Goal: Task Accomplishment & Management: Use online tool/utility

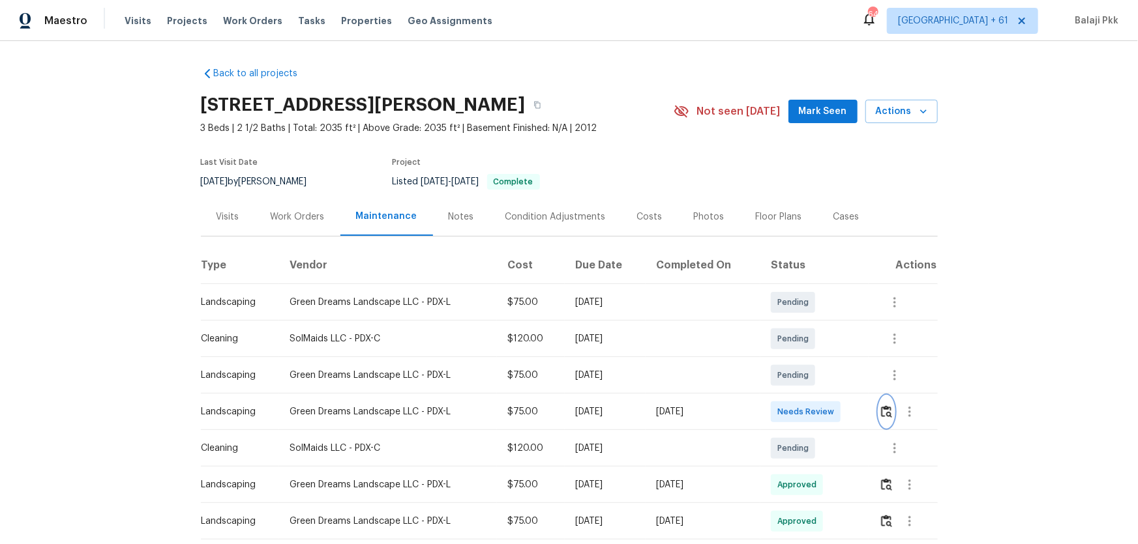
click at [809, 359] on img "button" at bounding box center [886, 411] width 11 height 12
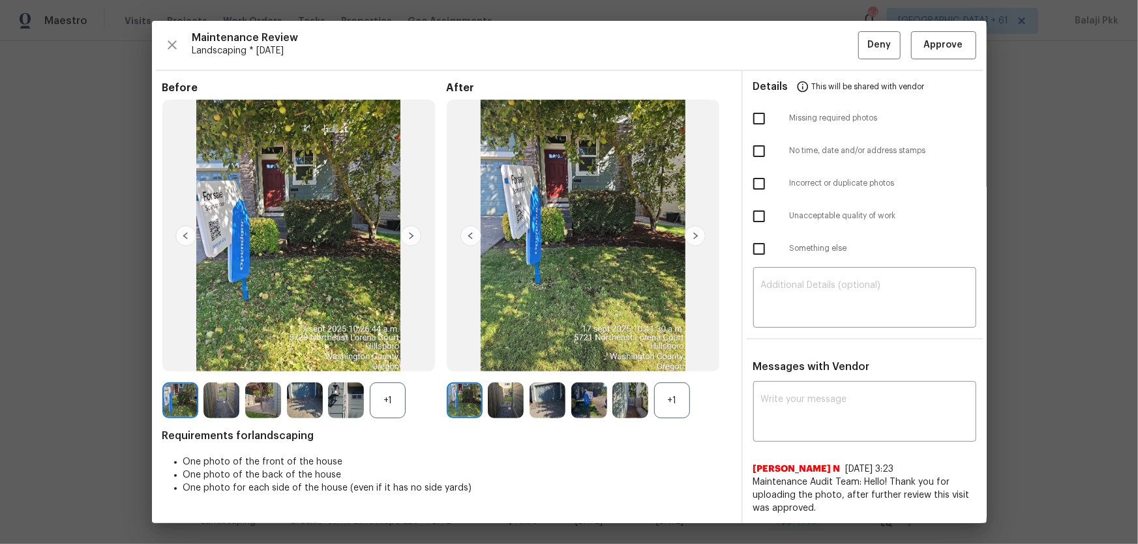
click at [669, 359] on div "+1" at bounding box center [672, 401] width 36 height 36
click at [397, 359] on div "+1" at bounding box center [388, 401] width 36 height 36
click at [809, 43] on button "Approve" at bounding box center [943, 45] width 65 height 28
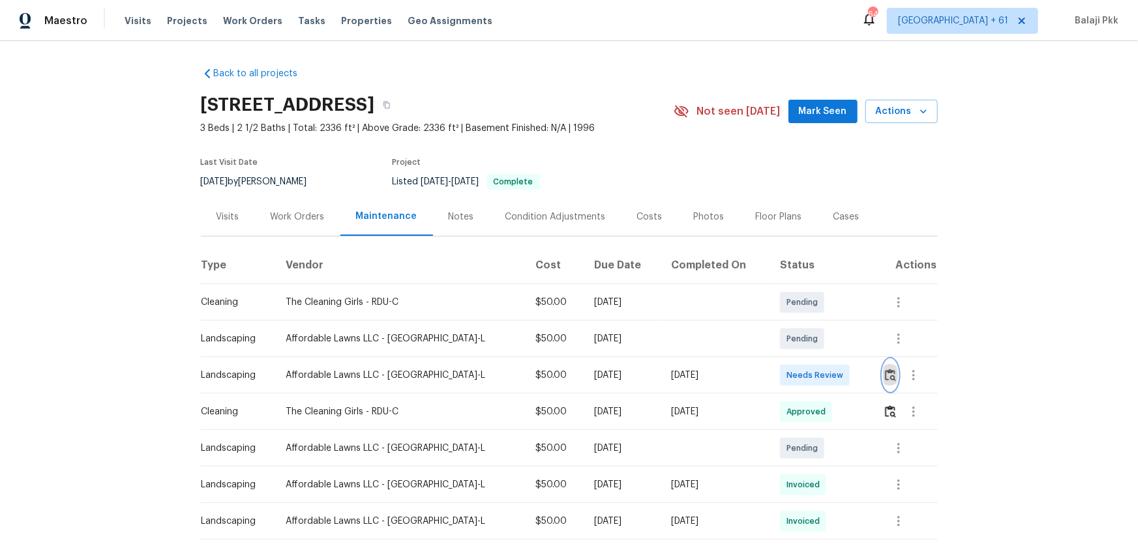
click at [809, 359] on img "button" at bounding box center [890, 375] width 11 height 12
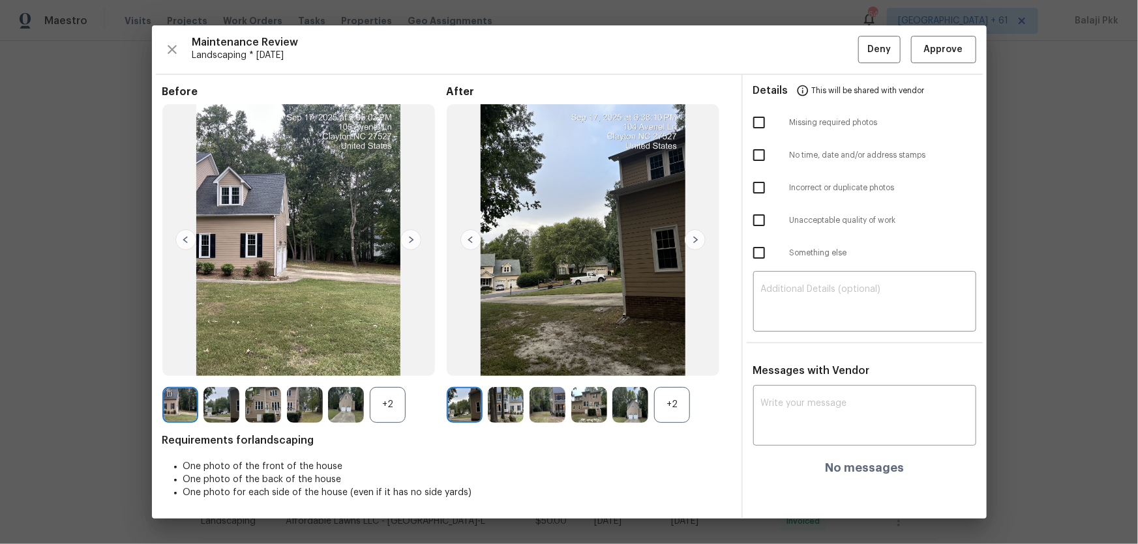
click at [668, 359] on div "+2" at bounding box center [672, 405] width 36 height 36
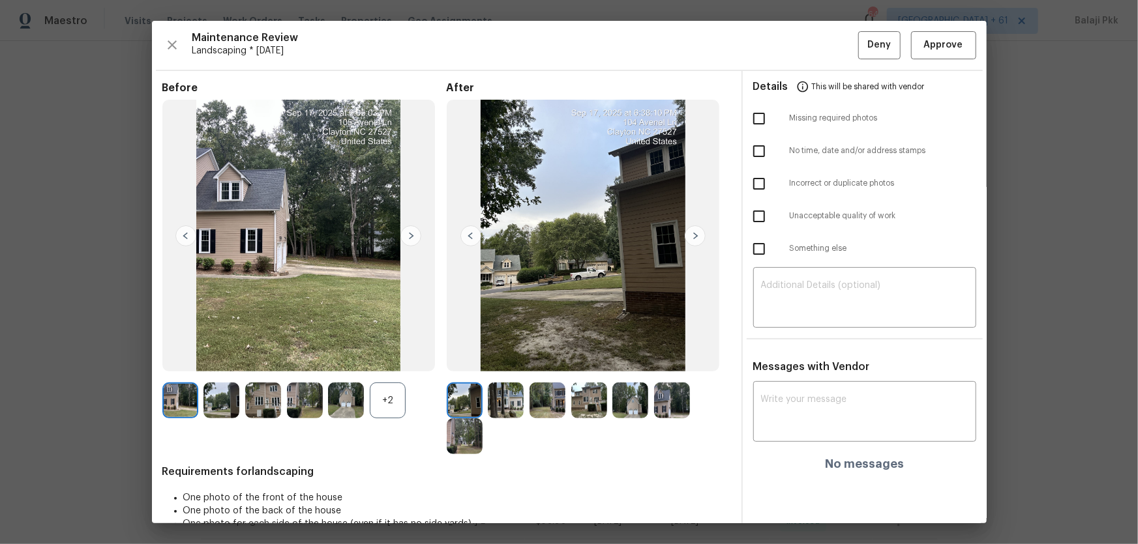
click at [373, 359] on div "+2" at bounding box center [388, 401] width 36 height 36
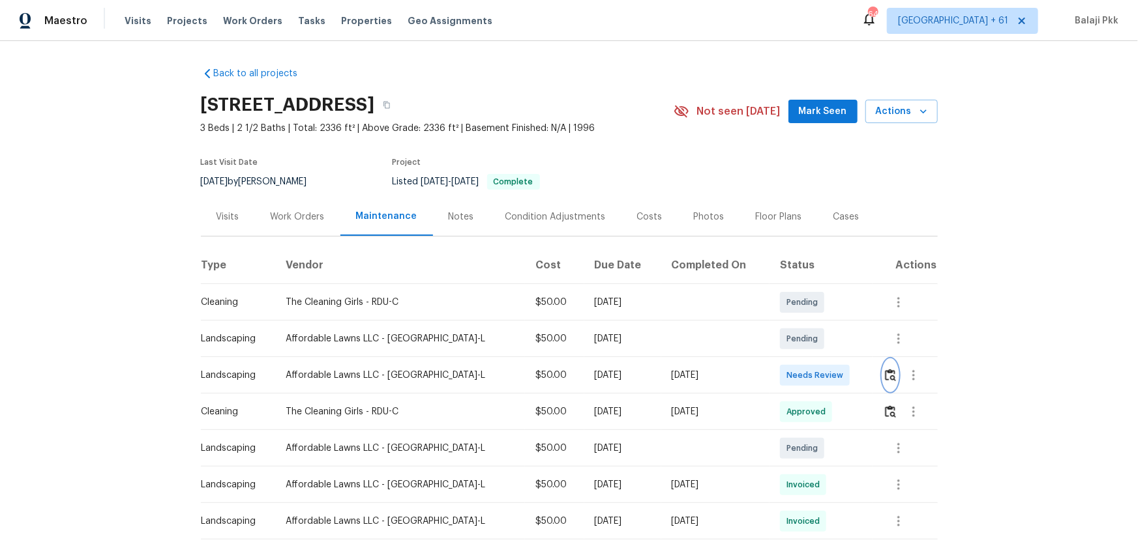
click at [809, 359] on img "button" at bounding box center [890, 375] width 11 height 12
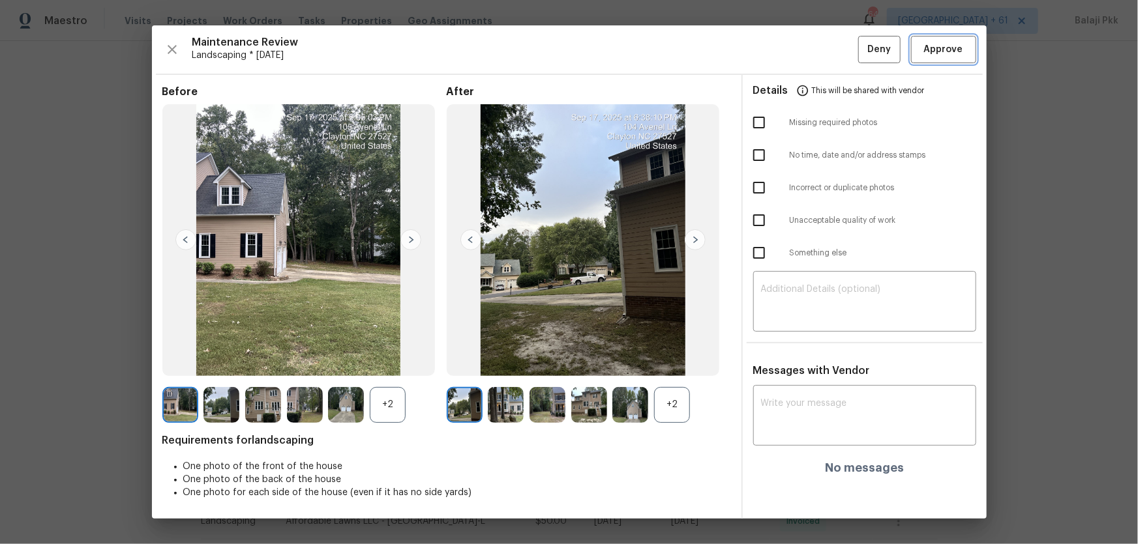
click at [809, 57] on span "Approve" at bounding box center [943, 50] width 39 height 16
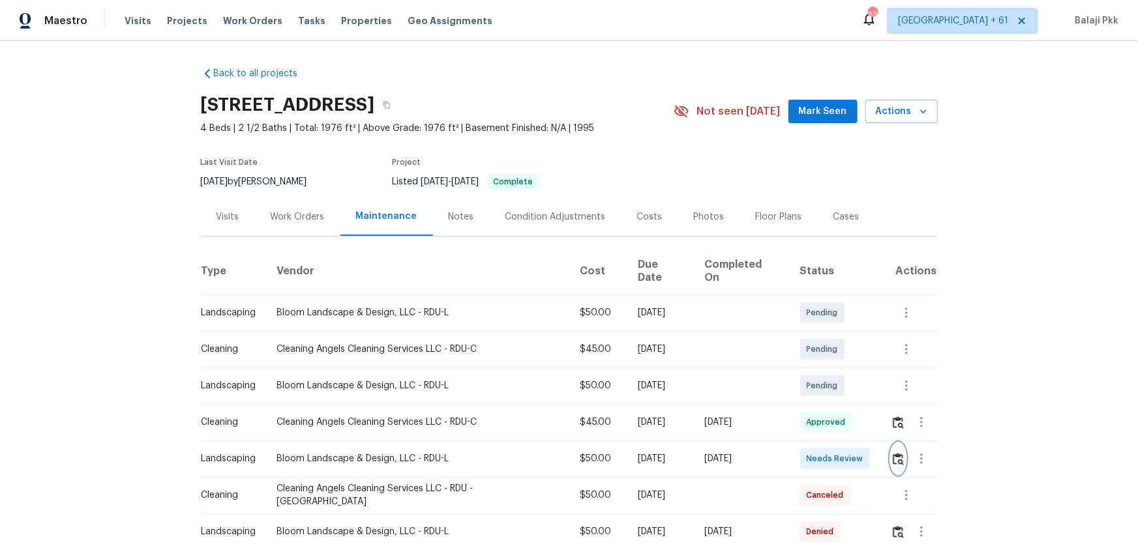
click at [809, 359] on button "button" at bounding box center [897, 458] width 15 height 31
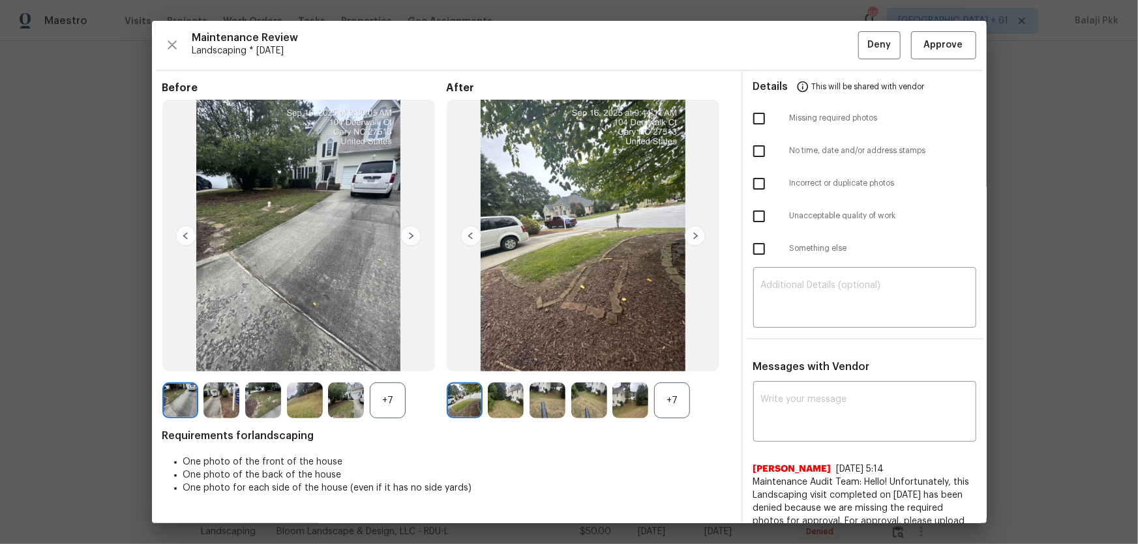
click at [401, 359] on div "+7" at bounding box center [388, 401] width 36 height 36
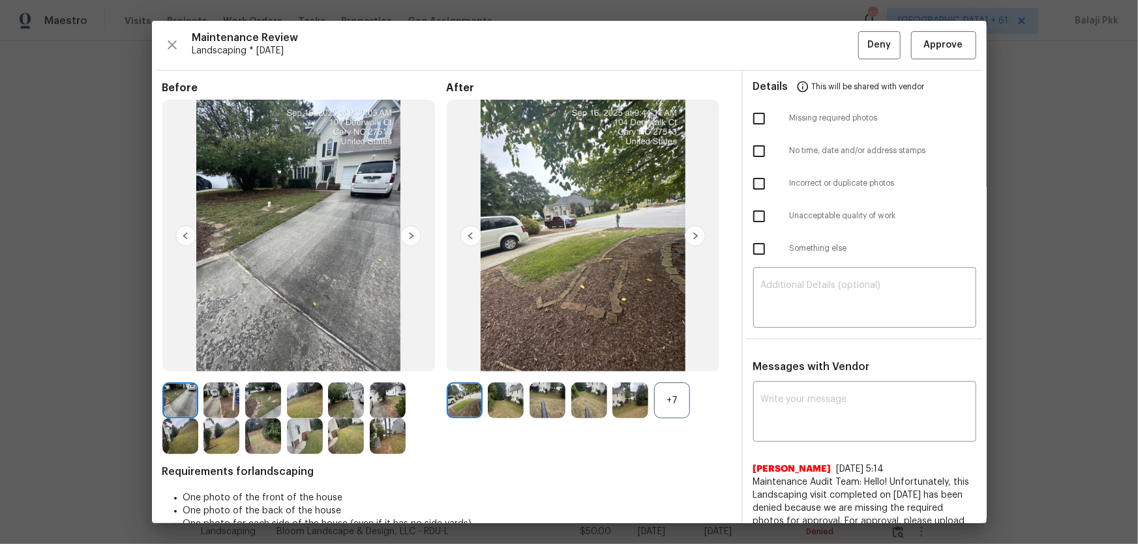
click at [684, 359] on div "+7" at bounding box center [672, 401] width 36 height 36
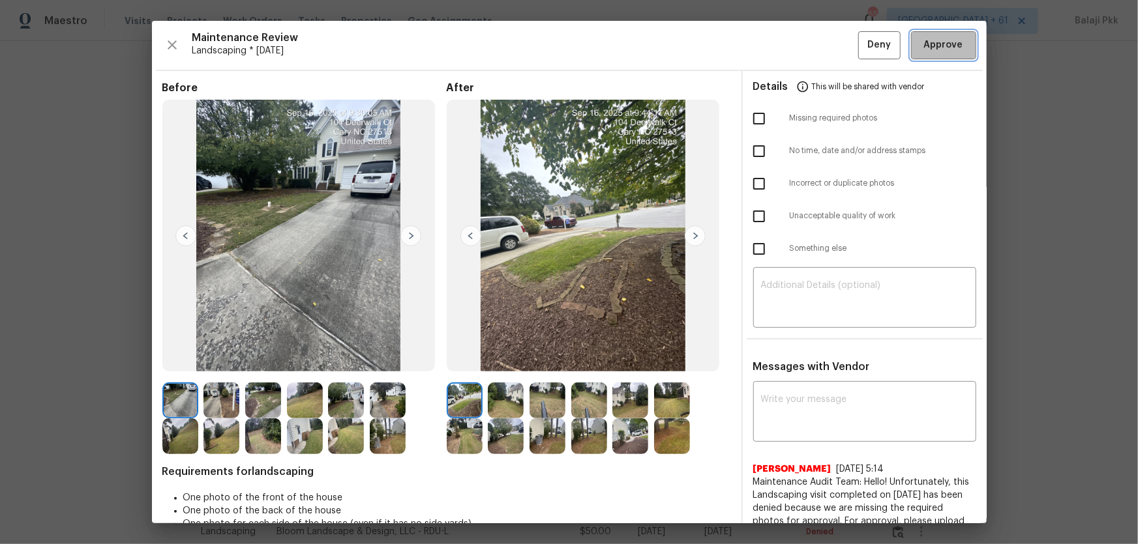
click at [809, 37] on span "Approve" at bounding box center [943, 45] width 39 height 16
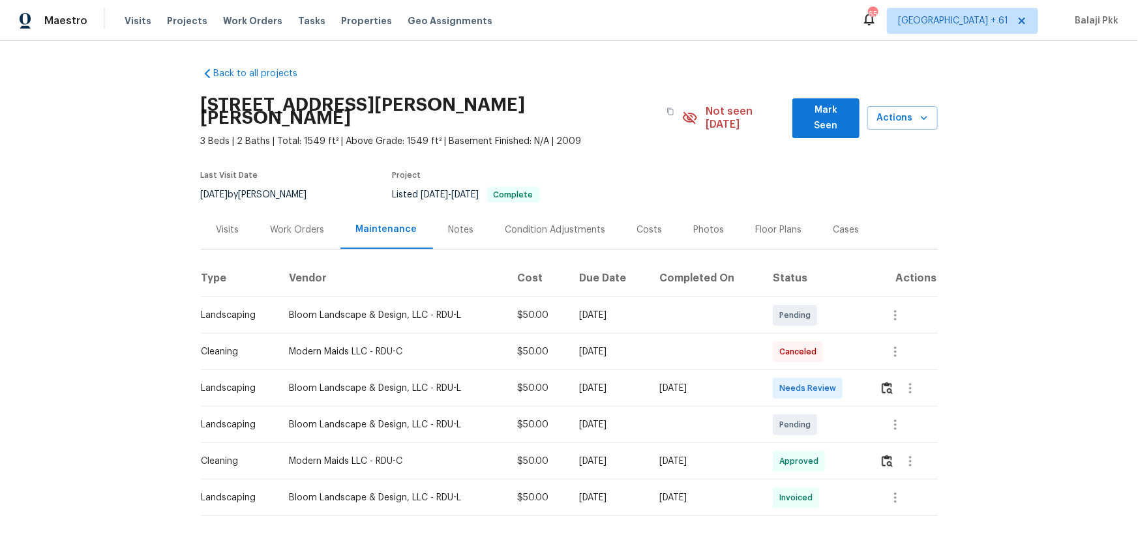
click at [809, 359] on td at bounding box center [903, 388] width 68 height 37
click at [809, 359] on button "button" at bounding box center [886, 388] width 15 height 31
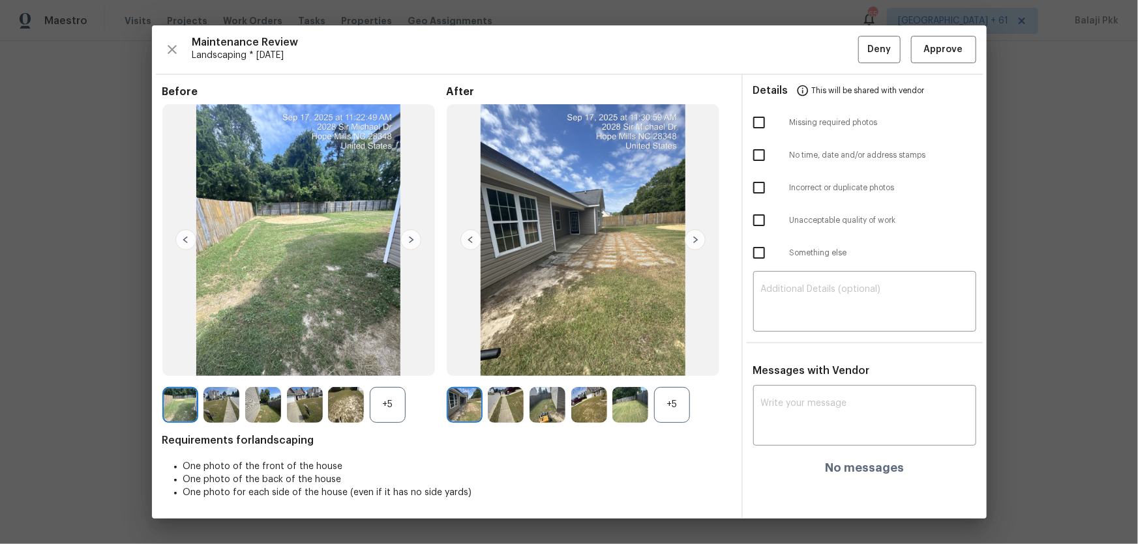
click at [664, 359] on div "+5" at bounding box center [672, 405] width 36 height 36
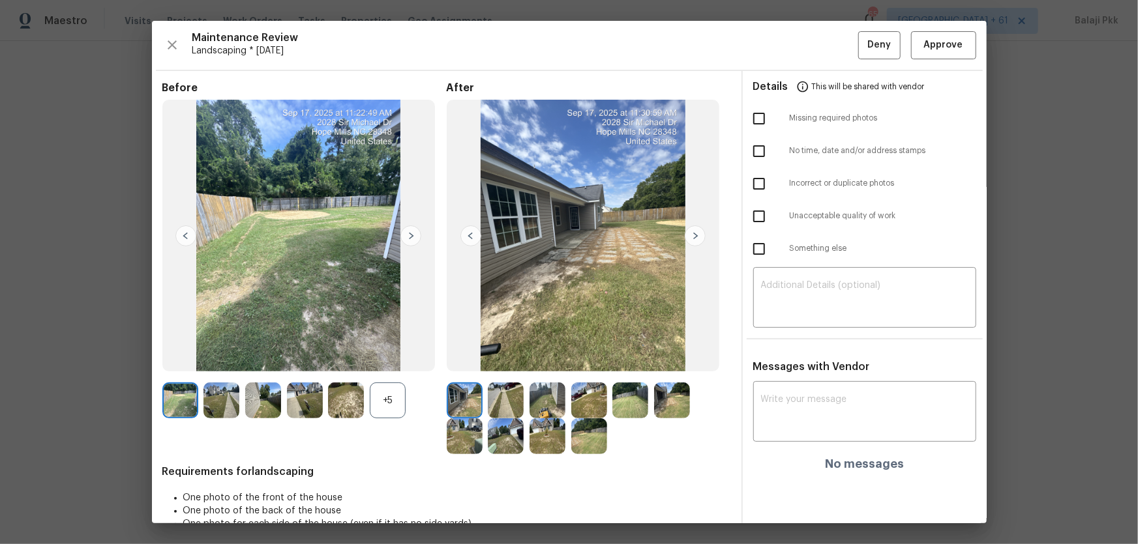
click at [389, 359] on div "+5" at bounding box center [388, 401] width 36 height 36
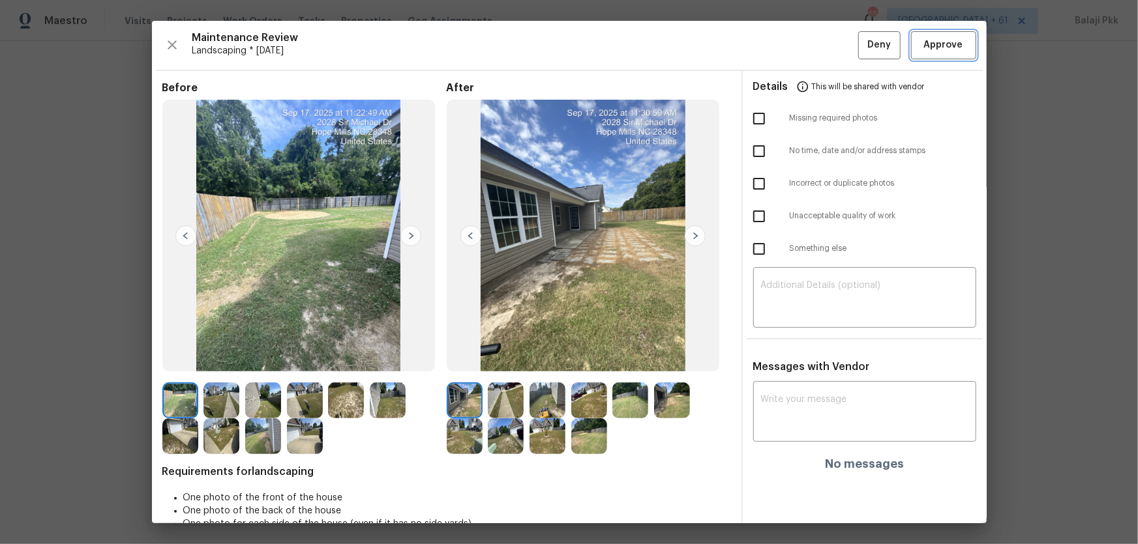
click at [809, 41] on span "Approve" at bounding box center [943, 45] width 39 height 16
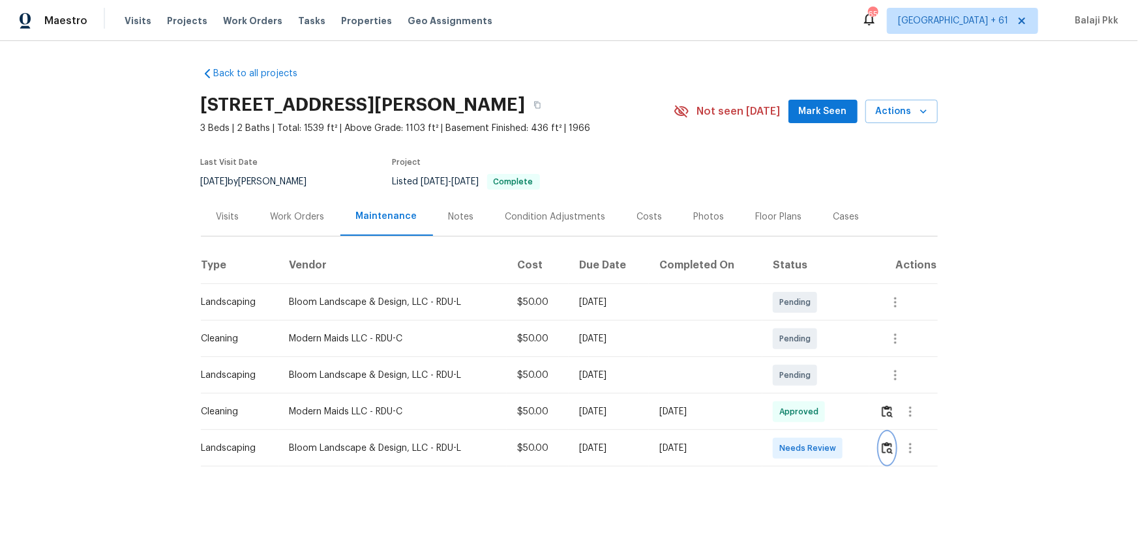
click at [809, 359] on img "button" at bounding box center [886, 448] width 11 height 12
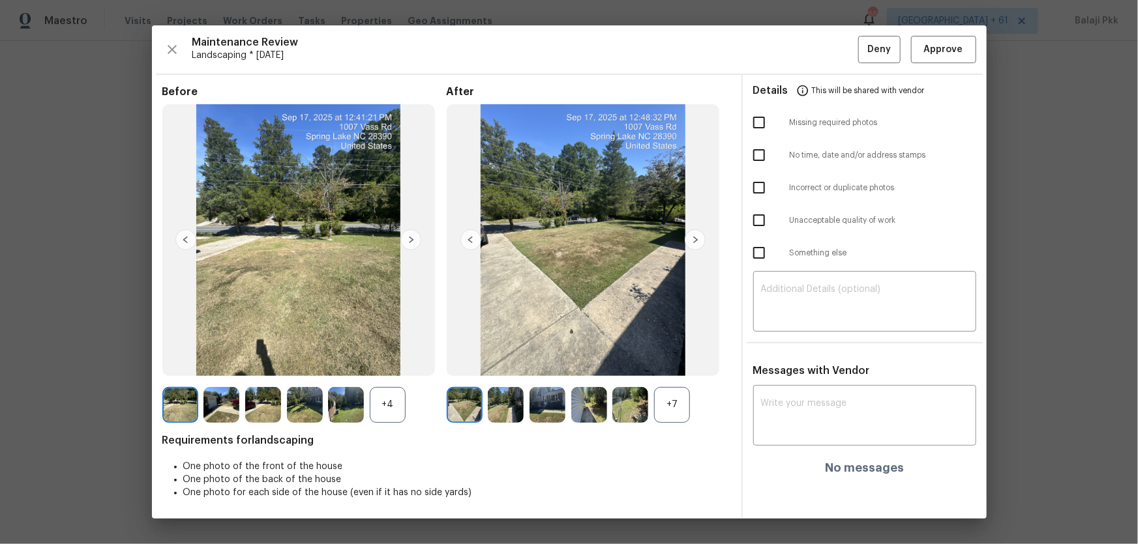
click at [666, 359] on div "+7" at bounding box center [672, 405] width 36 height 36
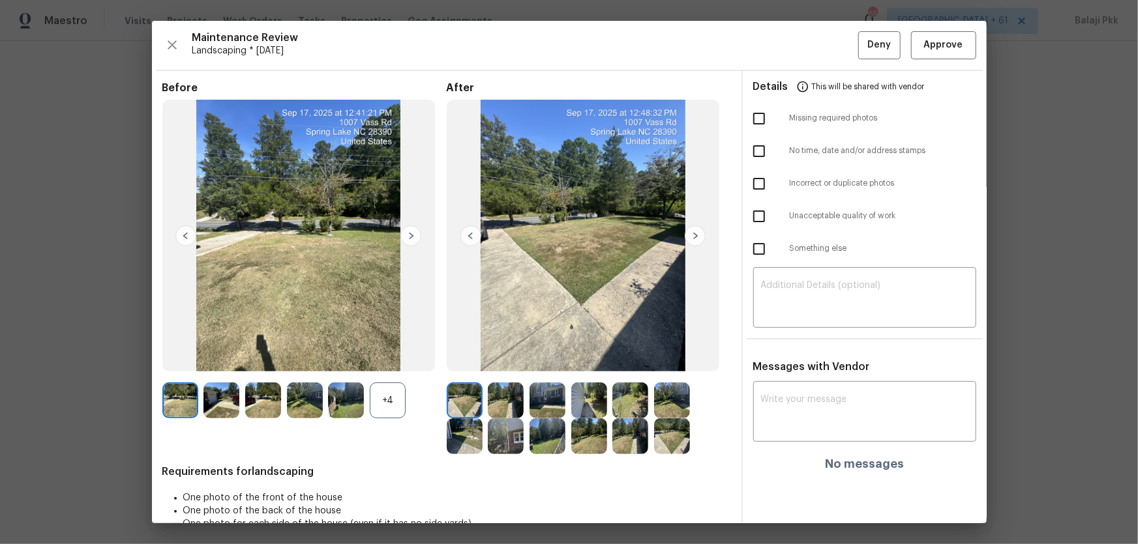
click at [402, 359] on div "+4" at bounding box center [388, 401] width 36 height 36
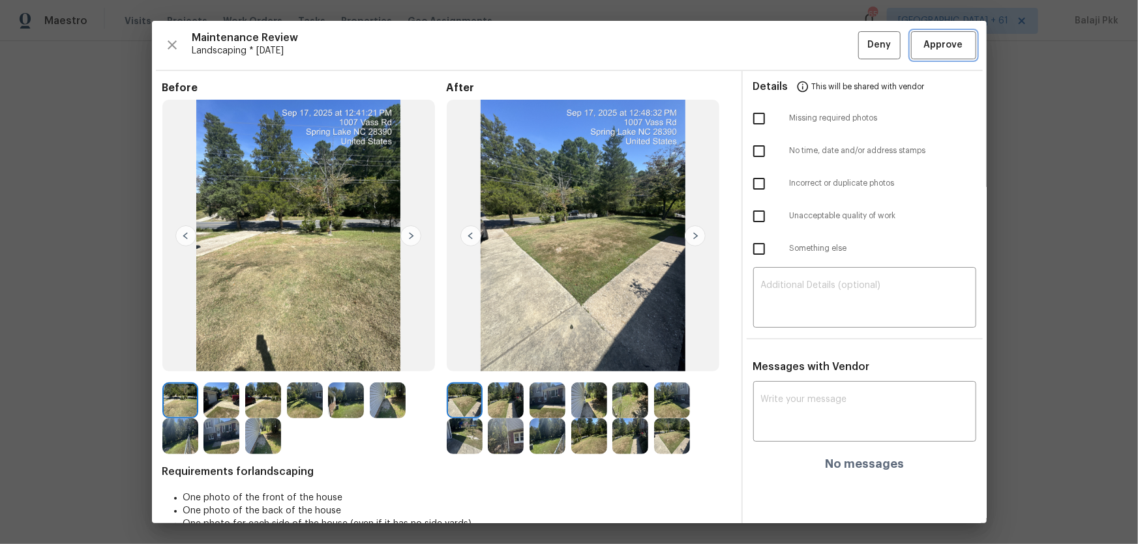
click at [809, 42] on span "Approve" at bounding box center [943, 45] width 44 height 16
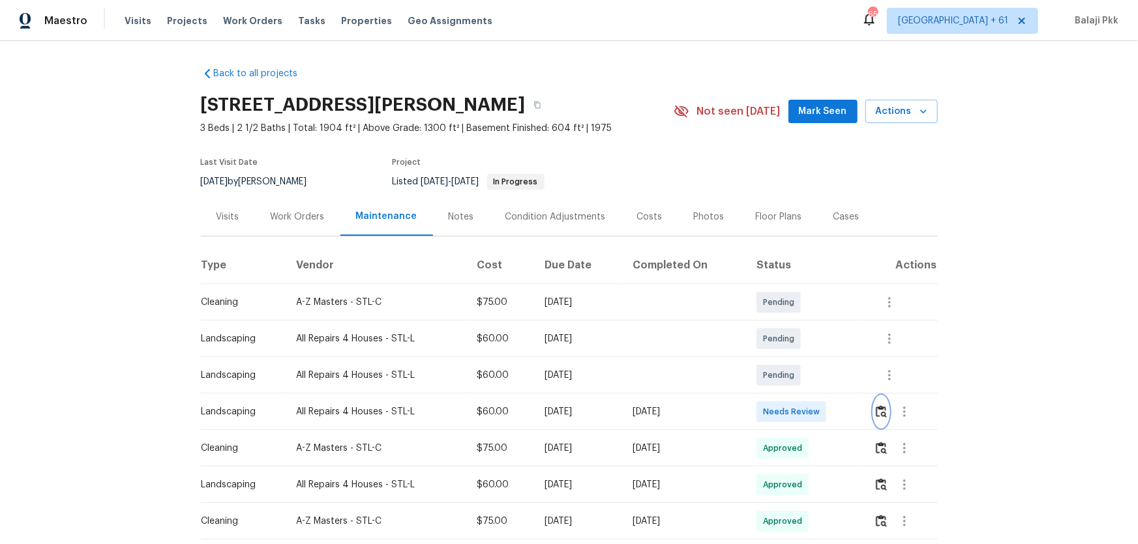
click at [809, 359] on button "button" at bounding box center [881, 411] width 15 height 31
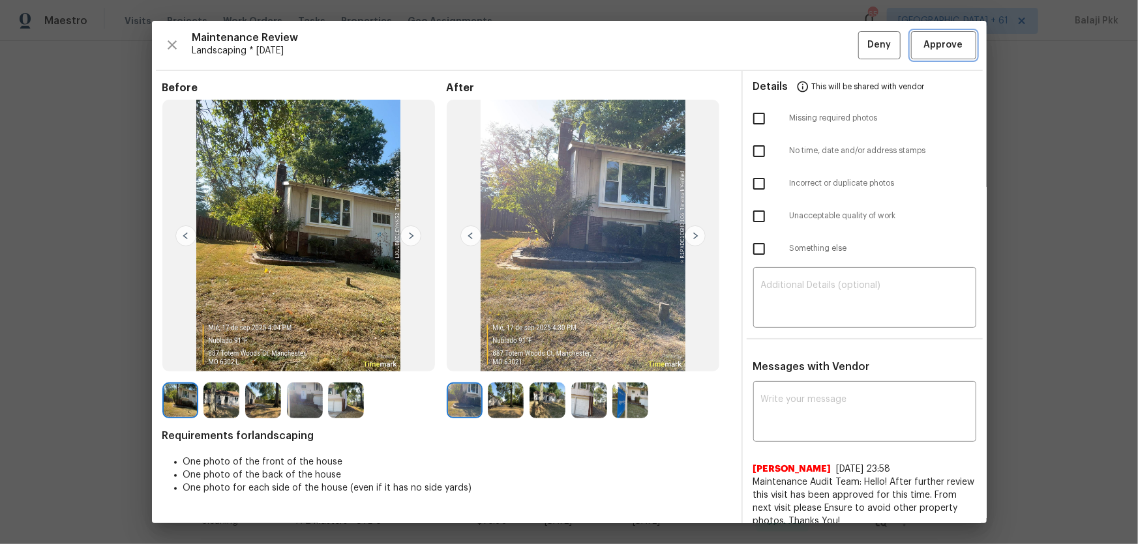
click at [809, 38] on span "Approve" at bounding box center [943, 45] width 39 height 16
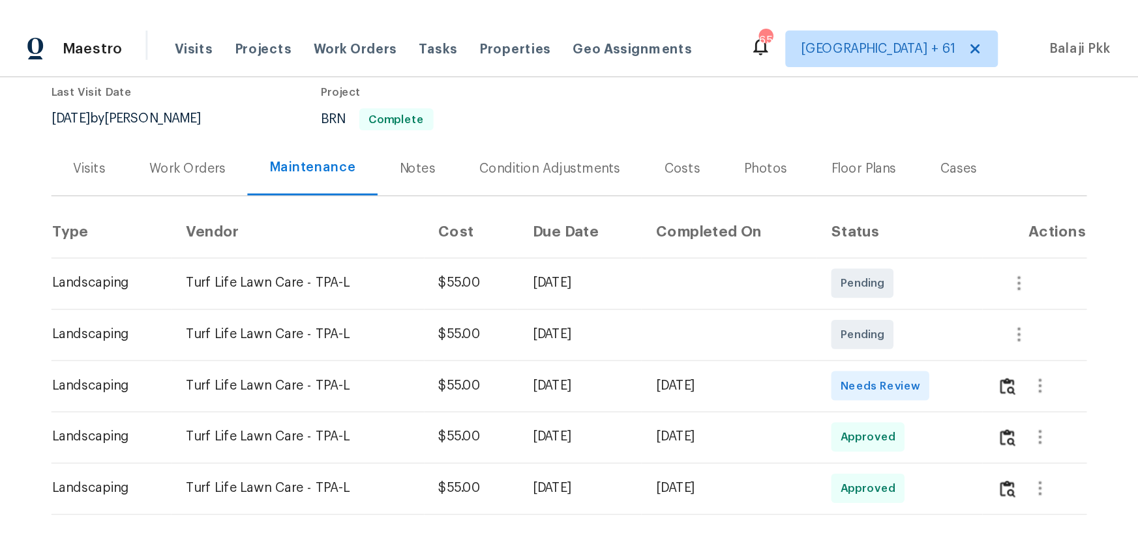
scroll to position [237, 0]
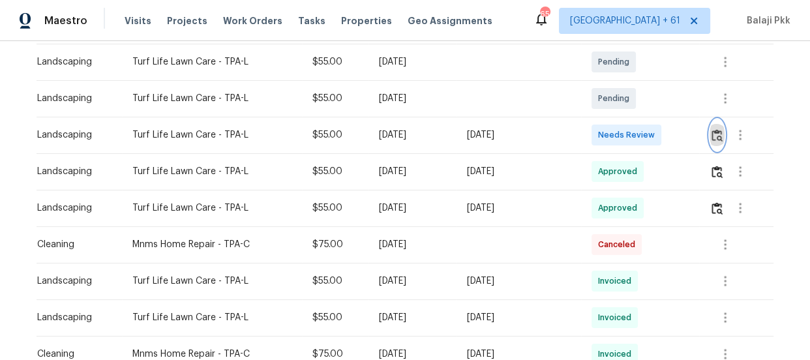
click at [718, 132] on img "button" at bounding box center [716, 135] width 11 height 12
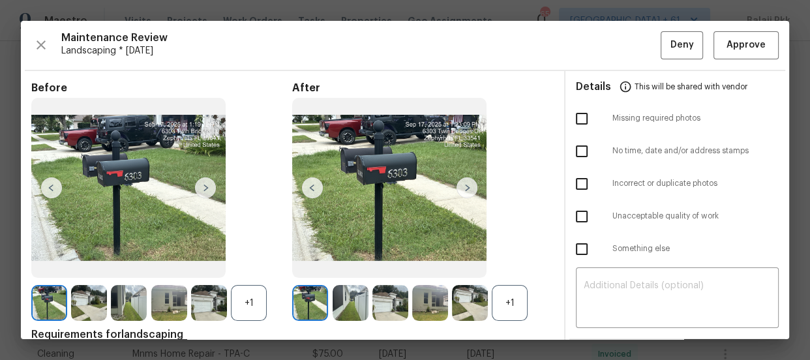
click at [503, 286] on div "+1" at bounding box center [510, 303] width 36 height 36
click at [248, 298] on div "+1" at bounding box center [249, 303] width 36 height 36
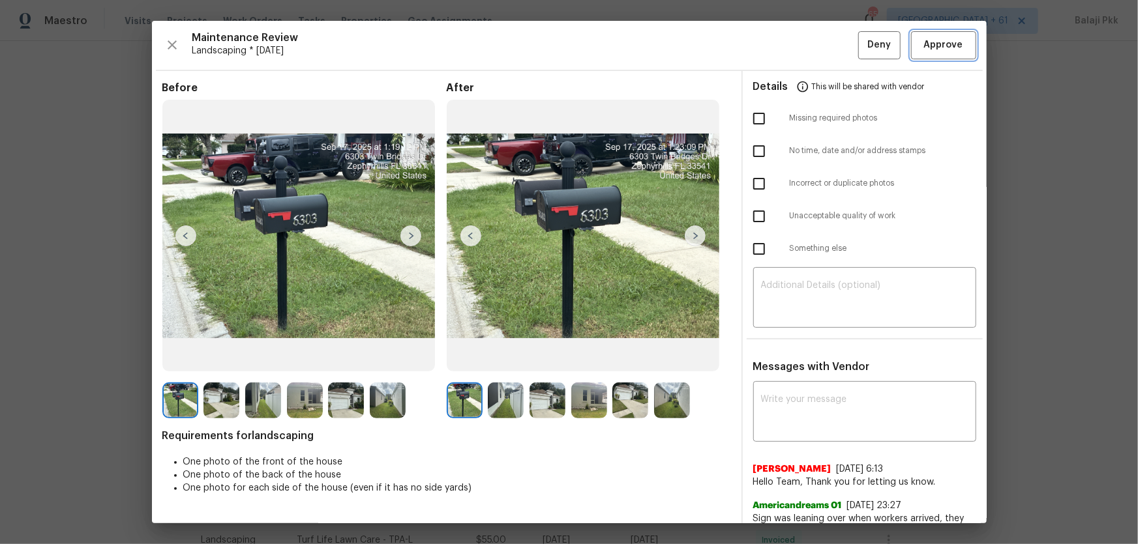
click at [809, 48] on span "Approve" at bounding box center [943, 45] width 39 height 16
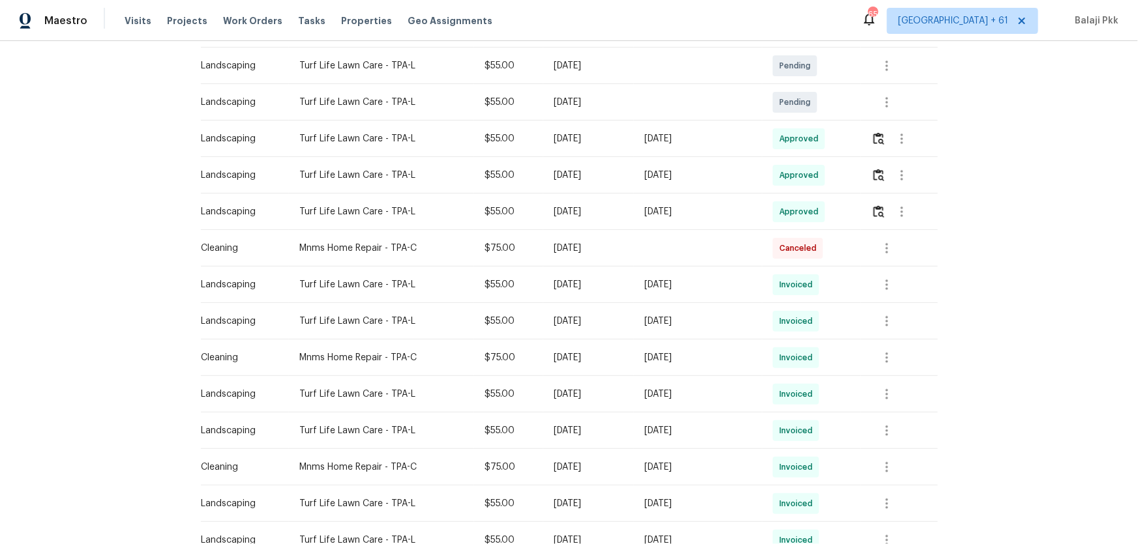
scroll to position [0, 0]
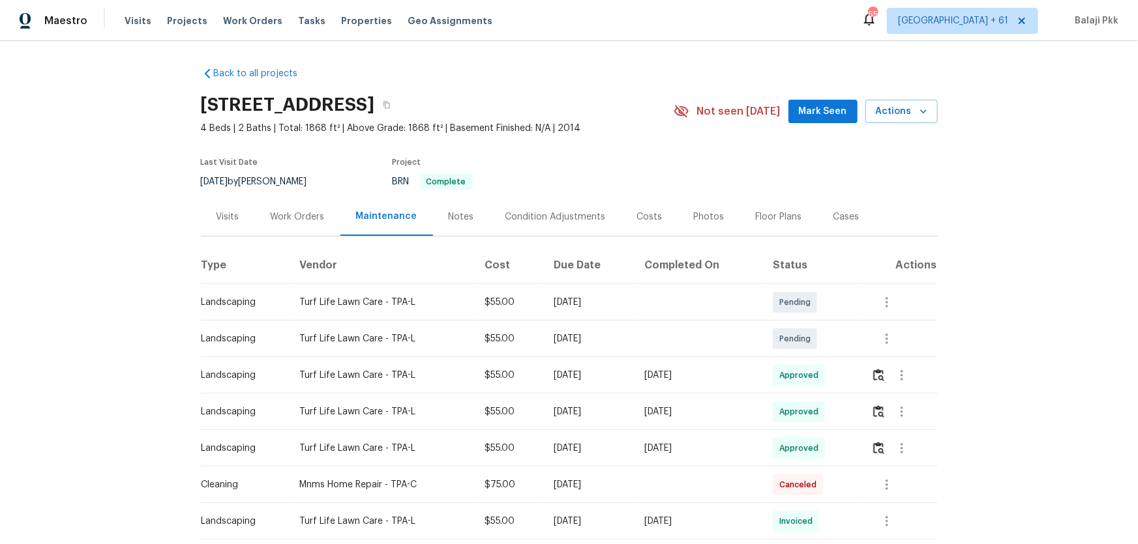
click at [809, 265] on div "Back to all projects 6303 Twin Bridges Dr, Zephyrhills, FL 33541 4 Beds | 2 Bat…" at bounding box center [569, 292] width 1138 height 503
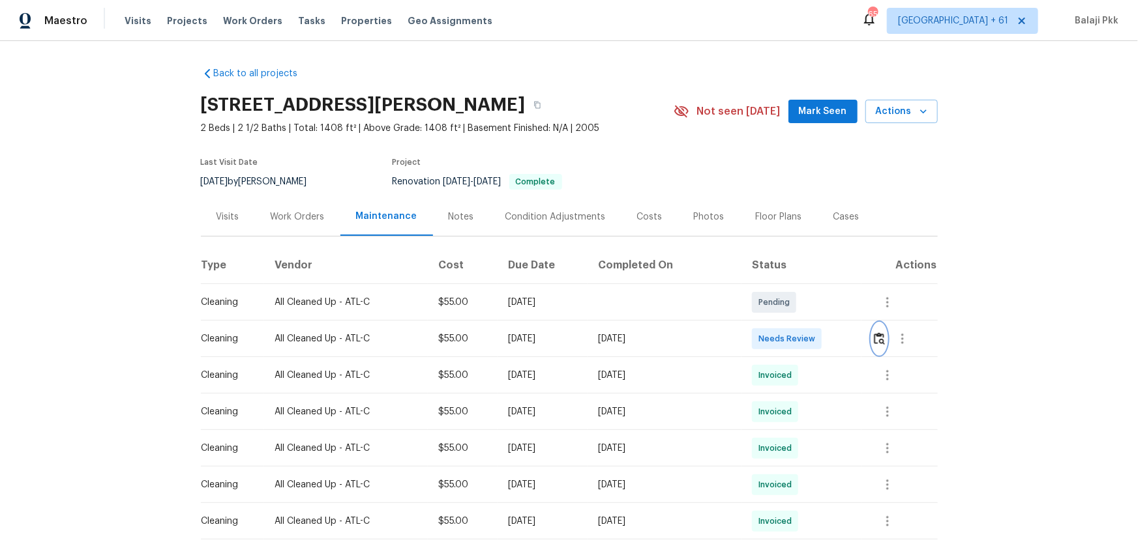
click at [809, 340] on img "button" at bounding box center [879, 338] width 11 height 12
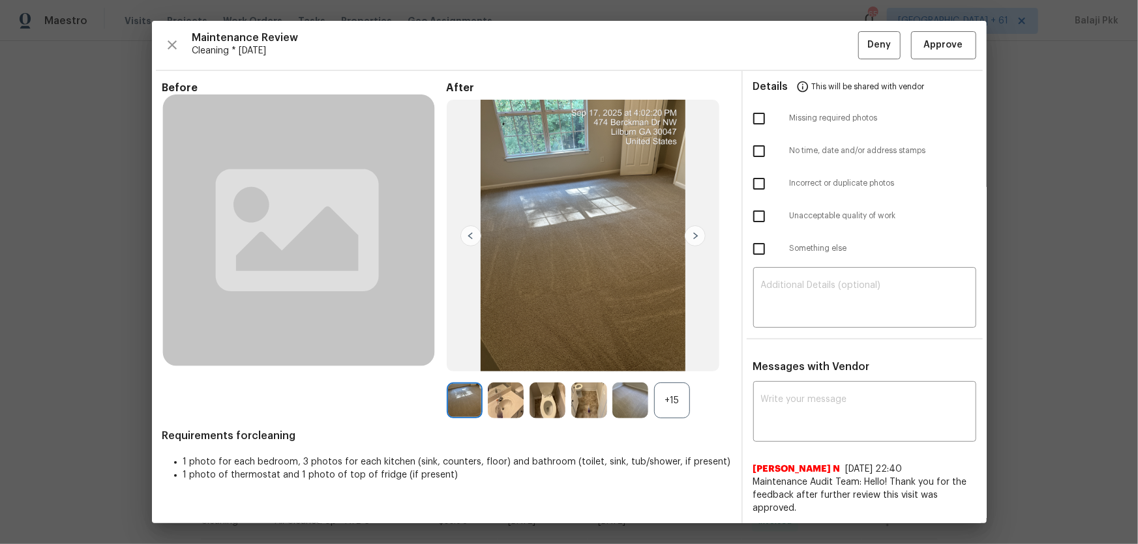
click at [677, 359] on div "+15" at bounding box center [672, 401] width 36 height 36
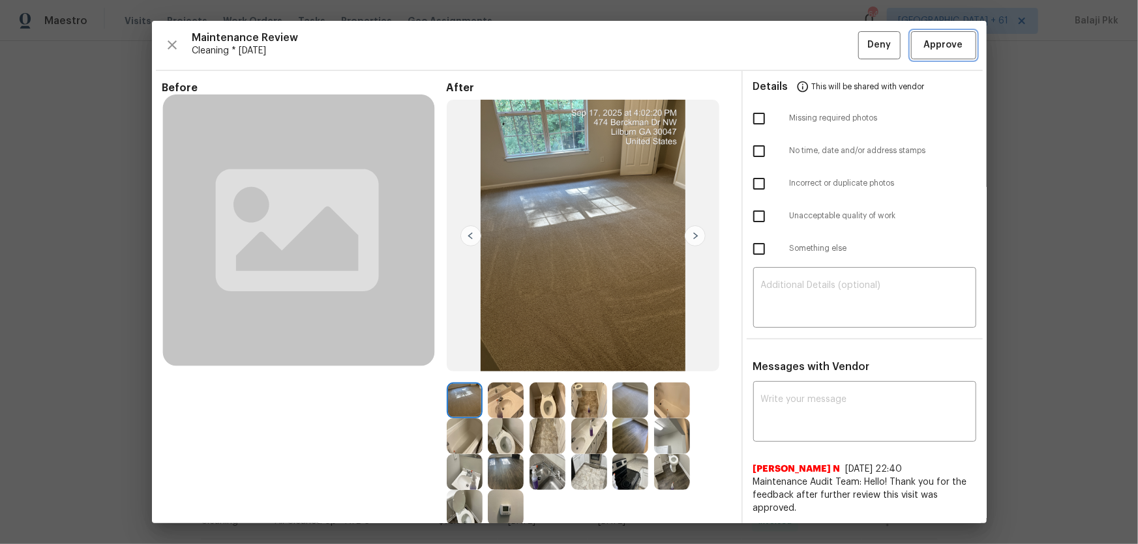
click at [809, 52] on span "Approve" at bounding box center [943, 45] width 39 height 16
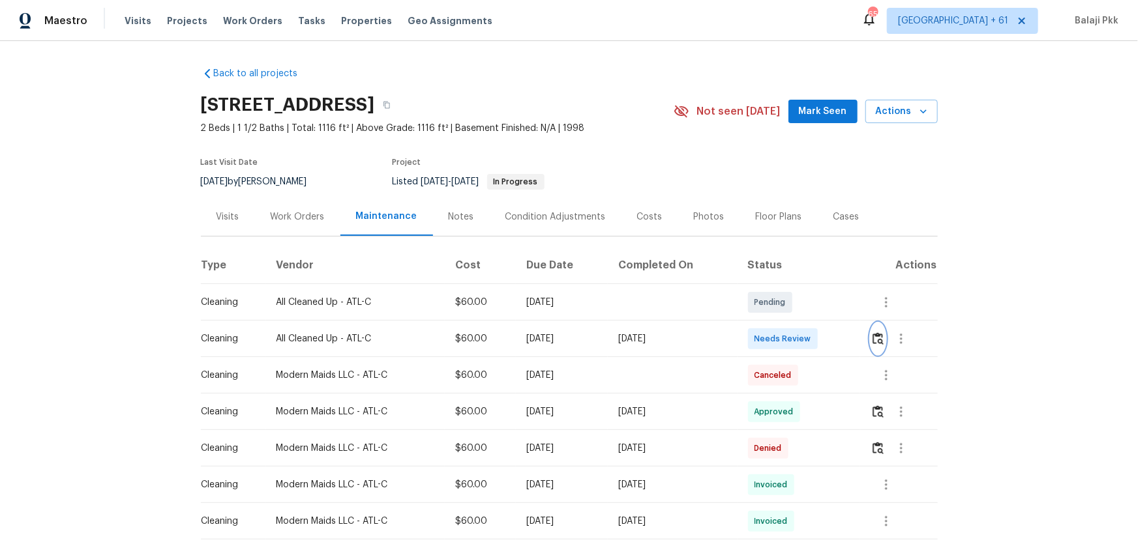
click at [809, 344] on img "button" at bounding box center [877, 338] width 11 height 12
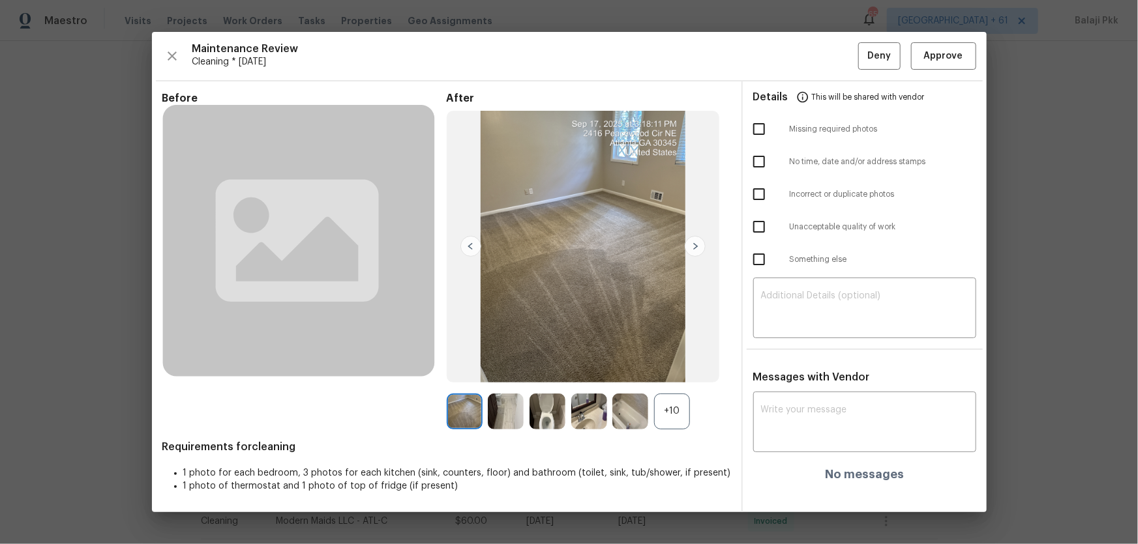
click at [671, 359] on div "+10" at bounding box center [672, 412] width 36 height 36
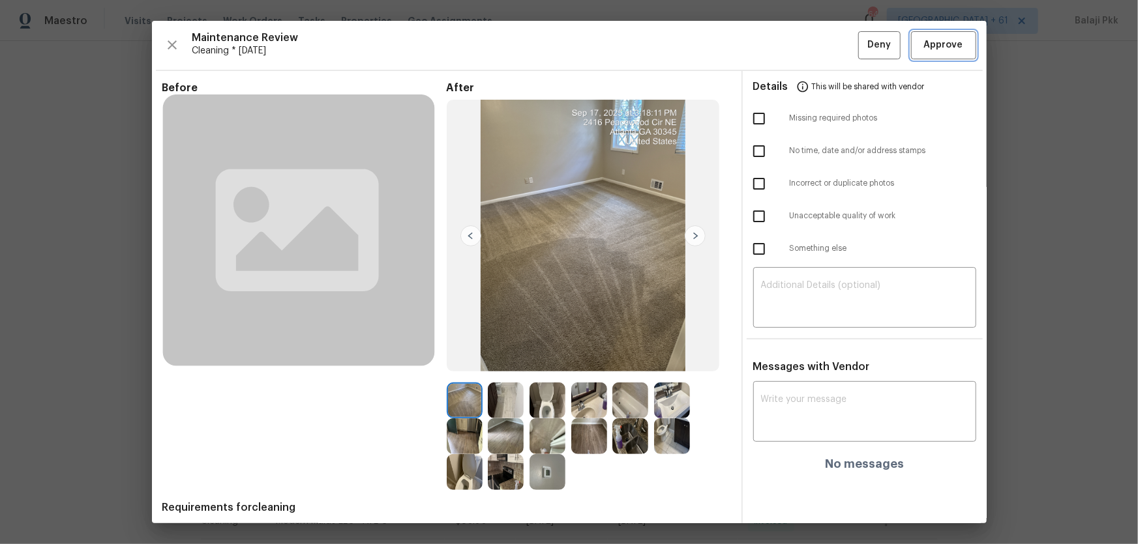
click at [809, 42] on span "Approve" at bounding box center [943, 45] width 39 height 16
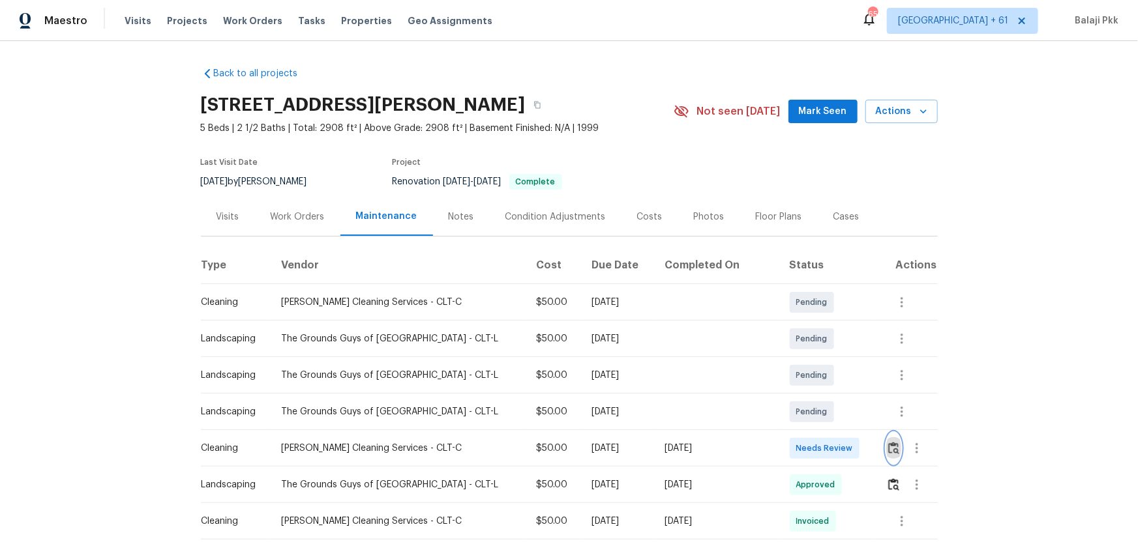
click at [809, 359] on img "button" at bounding box center [893, 448] width 11 height 12
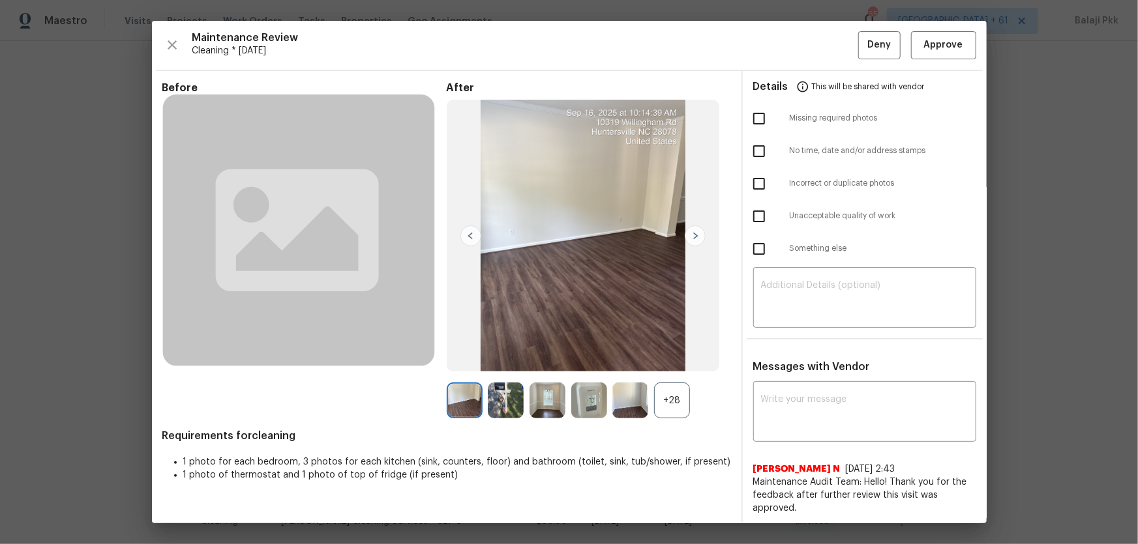
click at [664, 359] on div "+28" at bounding box center [672, 401] width 36 height 36
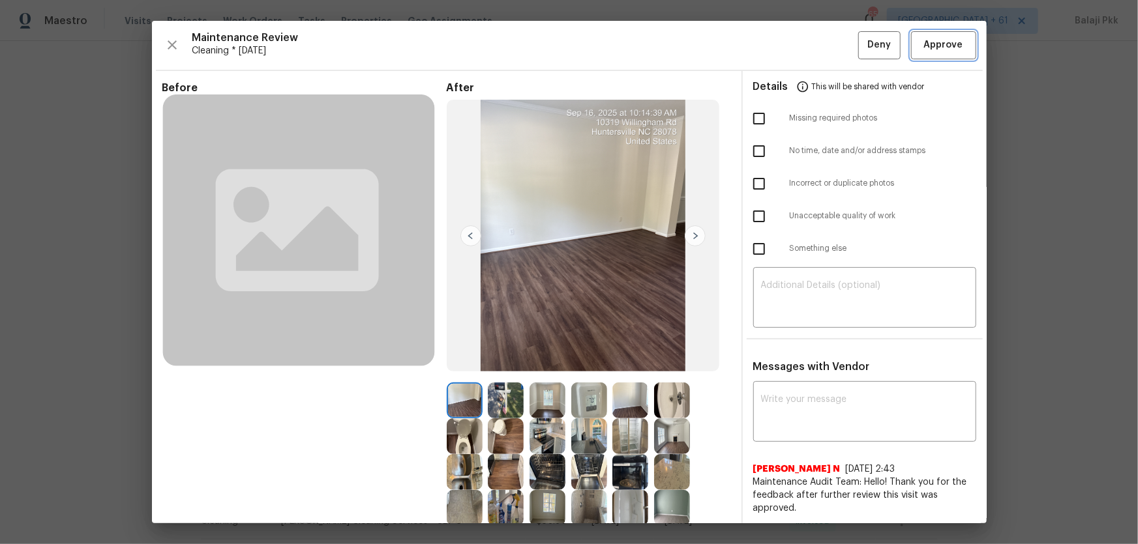
click at [809, 46] on span "Approve" at bounding box center [943, 45] width 39 height 16
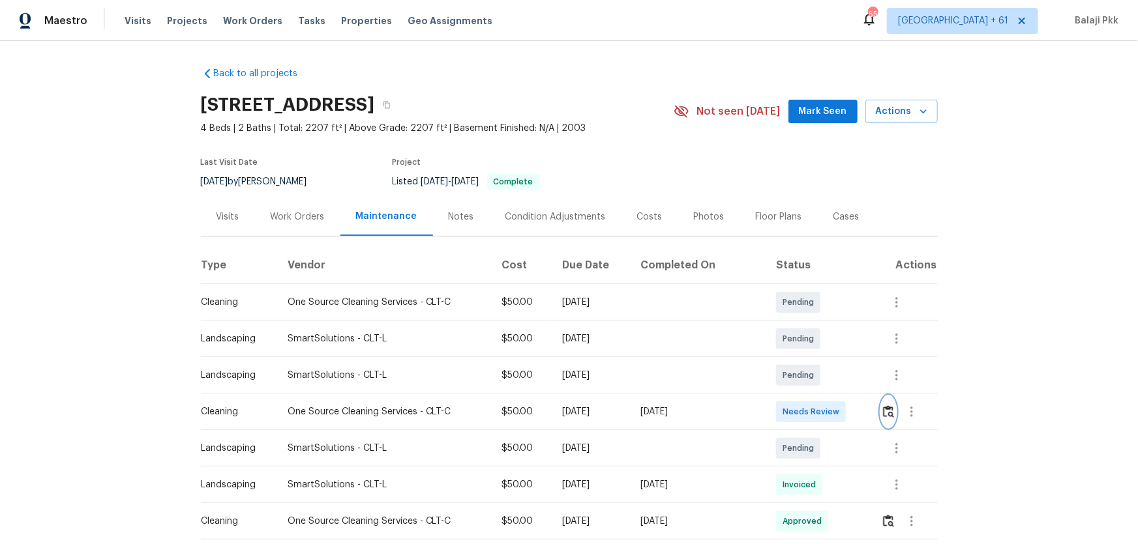
click at [888, 395] on img "button" at bounding box center [888, 411] width 11 height 12
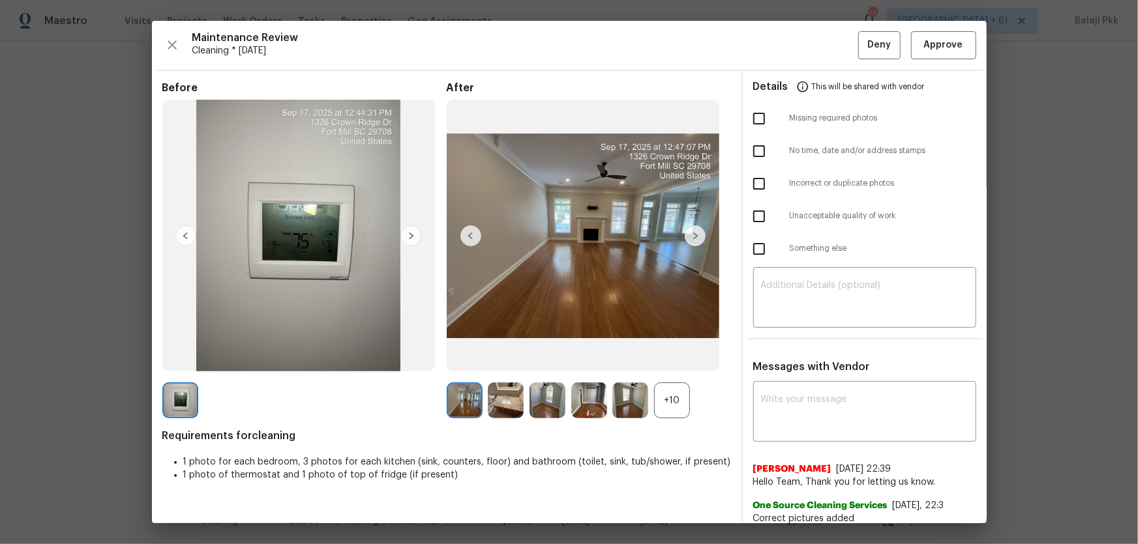
click at [654, 395] on div "+10" at bounding box center [672, 401] width 36 height 36
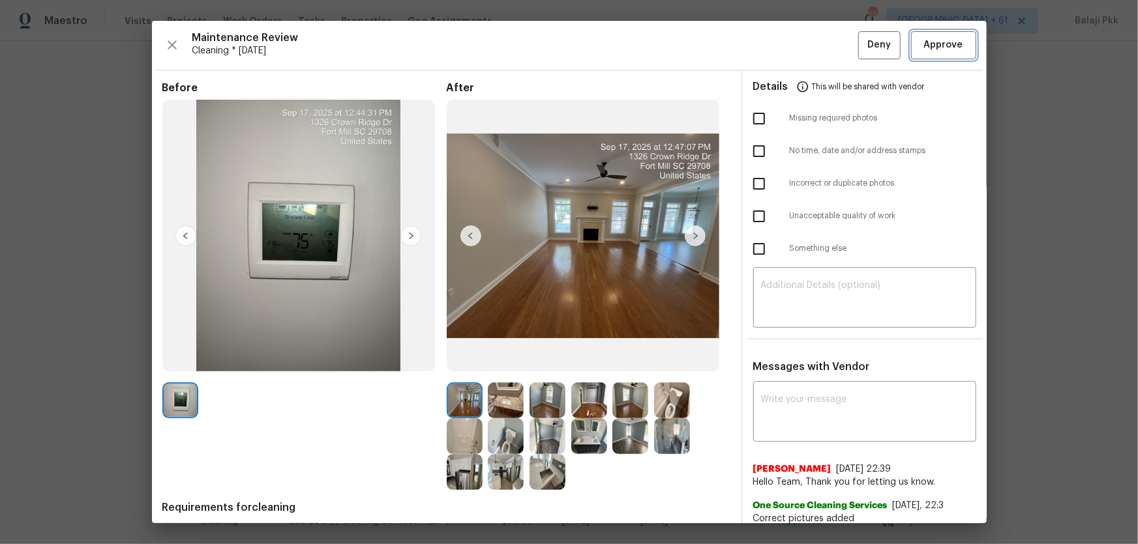
click at [890, 42] on span "Approve" at bounding box center [943, 45] width 39 height 16
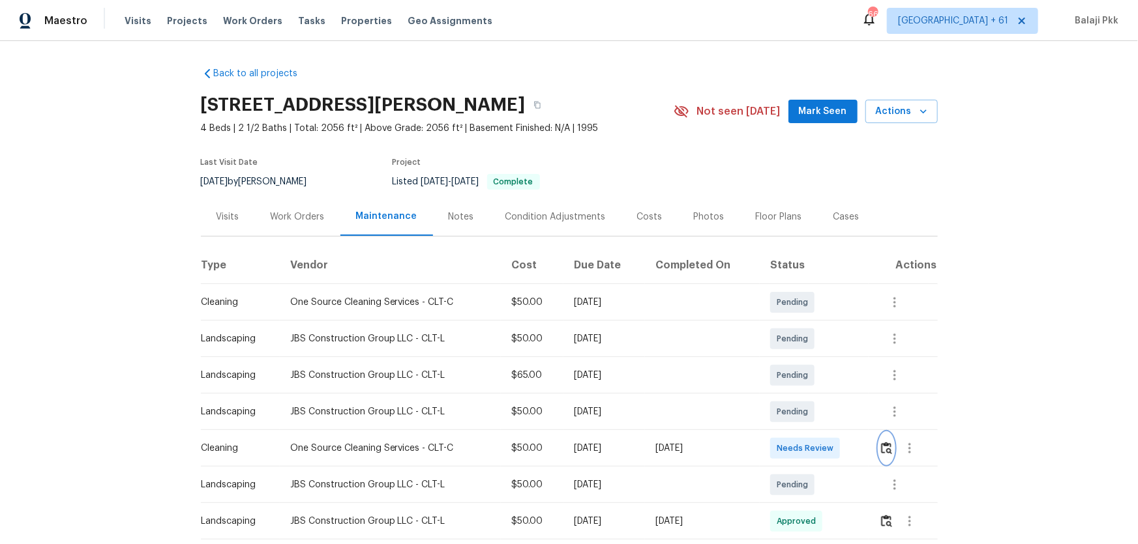
click at [809, 359] on button "button" at bounding box center [886, 448] width 15 height 31
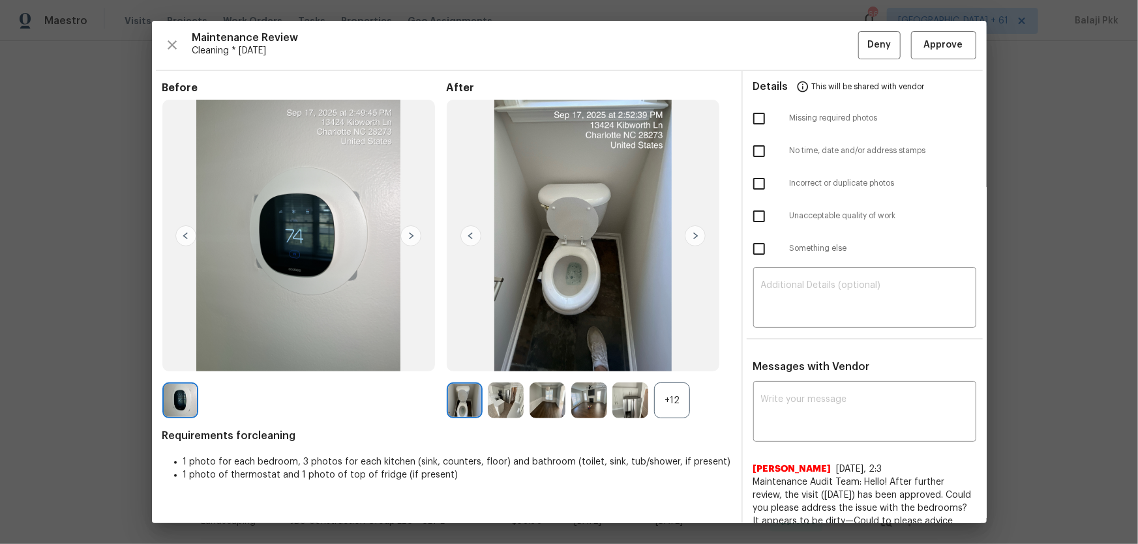
click at [666, 359] on div "+12" at bounding box center [672, 401] width 36 height 36
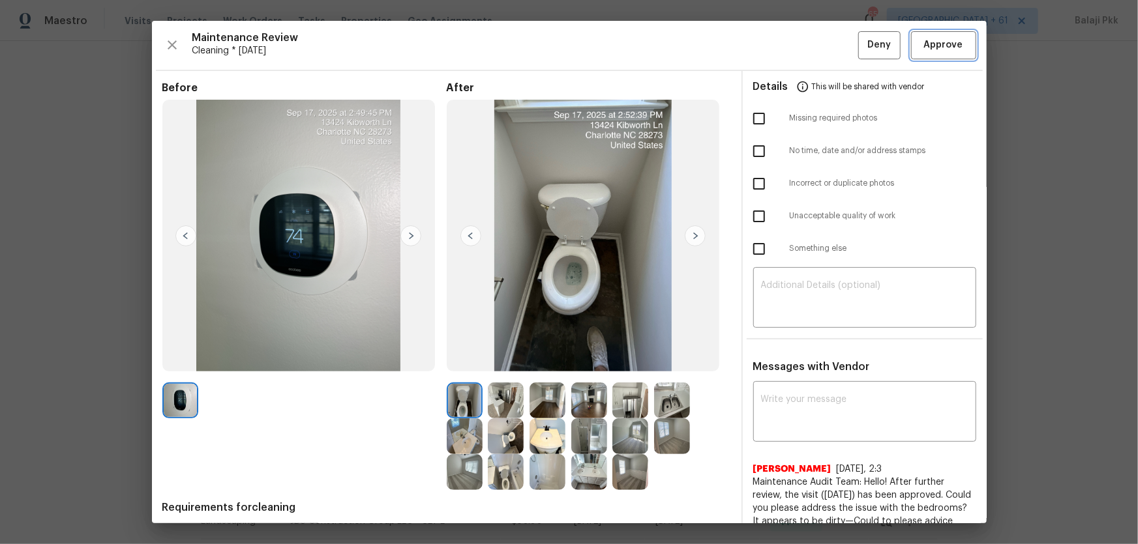
click at [809, 35] on button "Approve" at bounding box center [943, 45] width 65 height 28
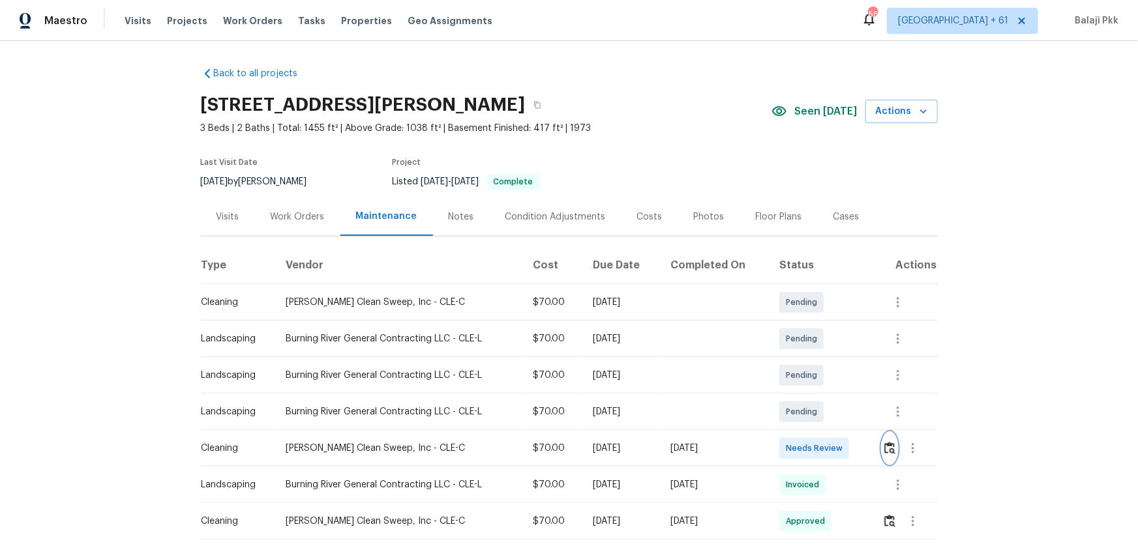
click at [809, 359] on button "button" at bounding box center [889, 448] width 15 height 31
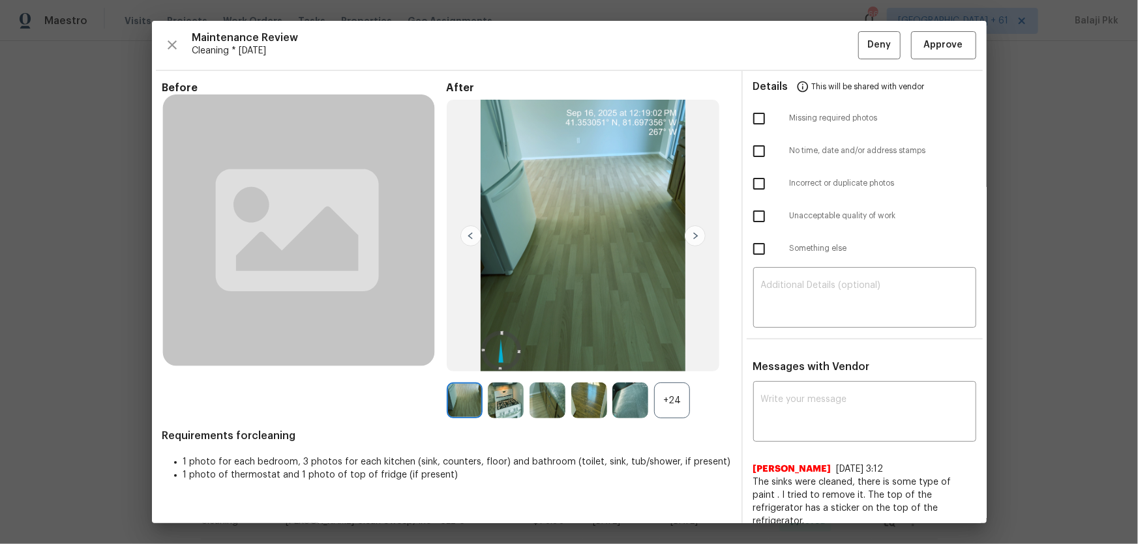
click at [681, 359] on div "+24" at bounding box center [672, 401] width 36 height 36
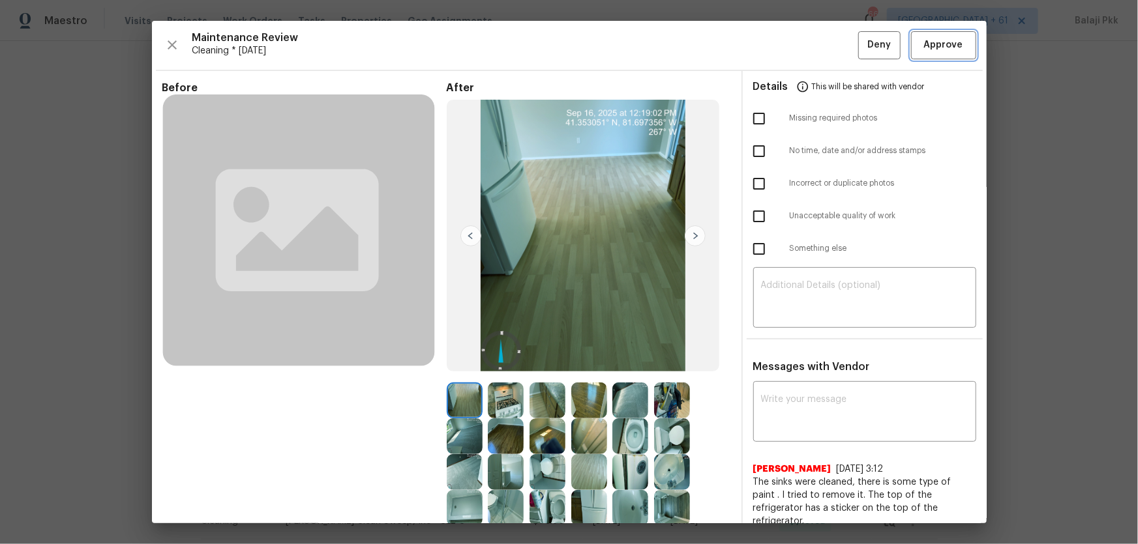
click at [809, 42] on span "Approve" at bounding box center [943, 45] width 39 height 16
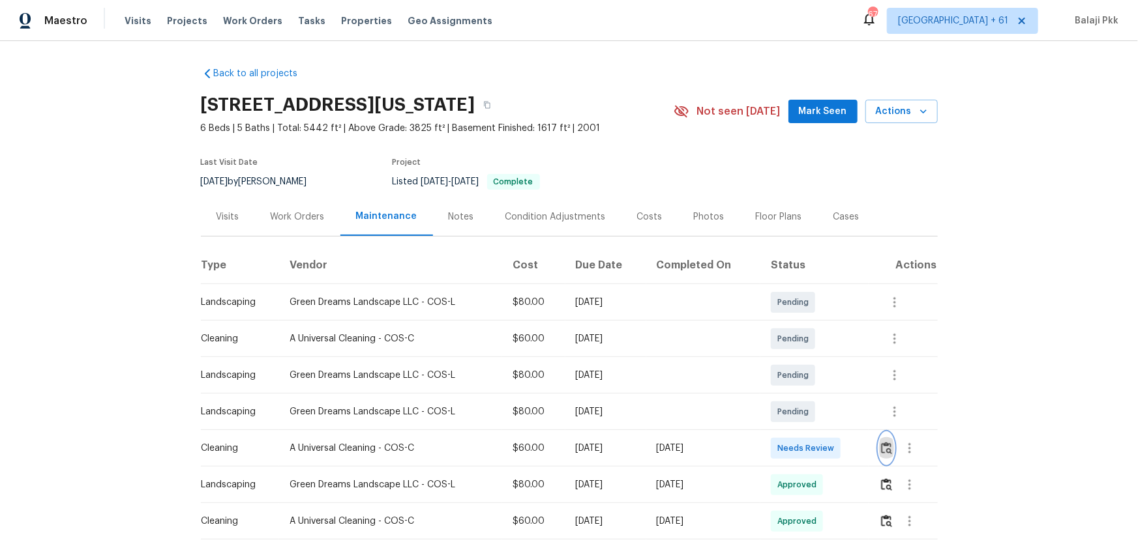
click at [809, 359] on img "button" at bounding box center [886, 448] width 11 height 12
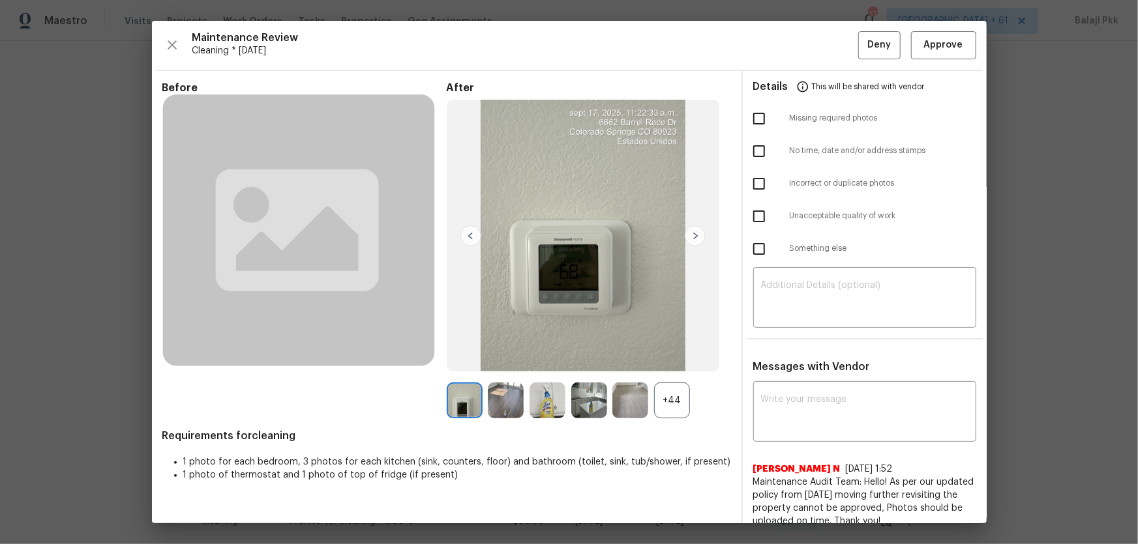
click at [679, 359] on div "+44" at bounding box center [672, 401] width 36 height 36
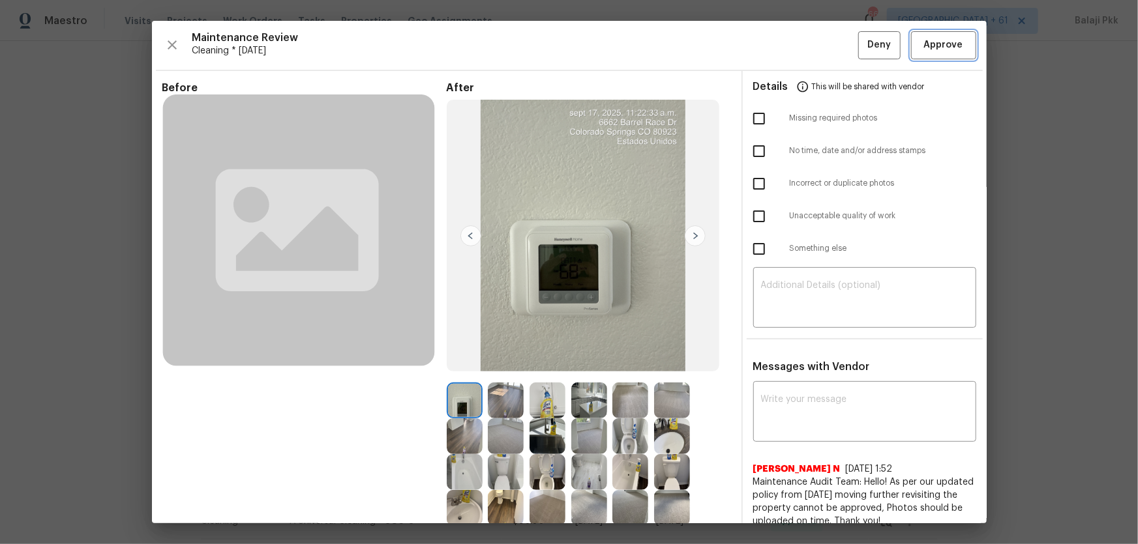
click at [809, 44] on span "Approve" at bounding box center [943, 45] width 39 height 16
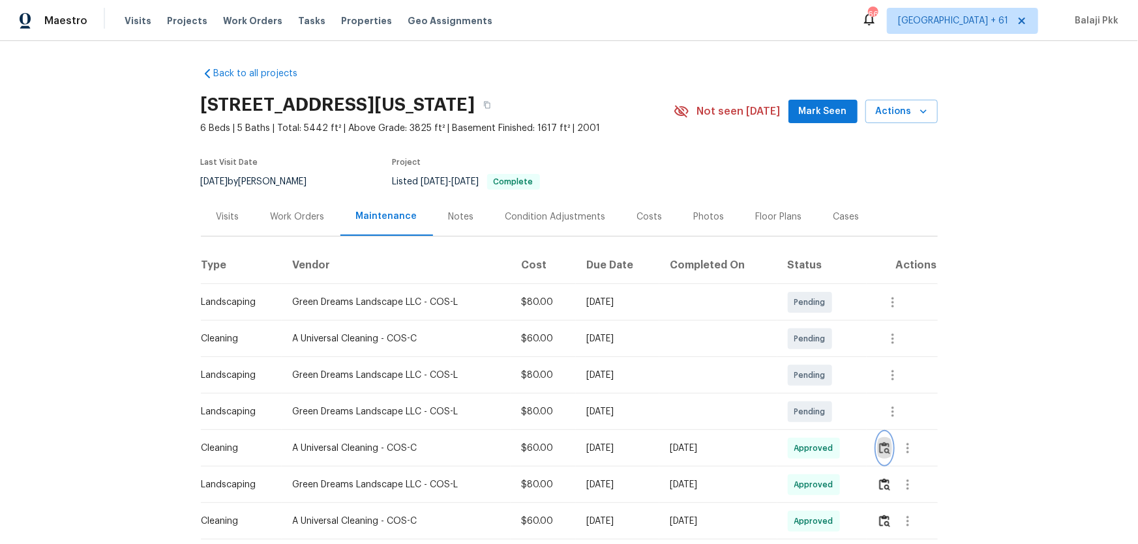
click at [809, 359] on img "button" at bounding box center [884, 448] width 11 height 12
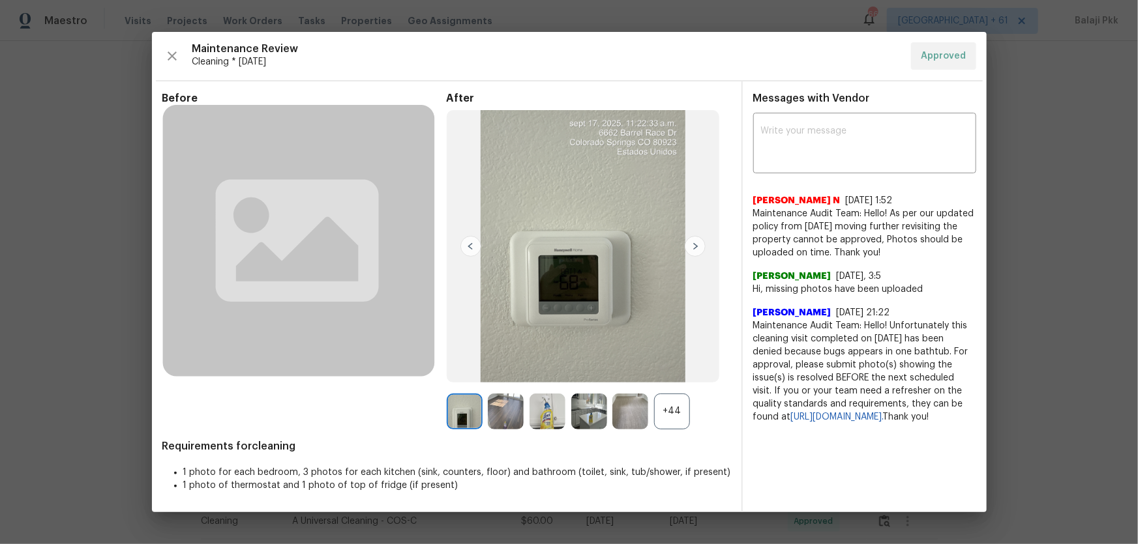
click at [671, 359] on div "+44" at bounding box center [672, 412] width 36 height 36
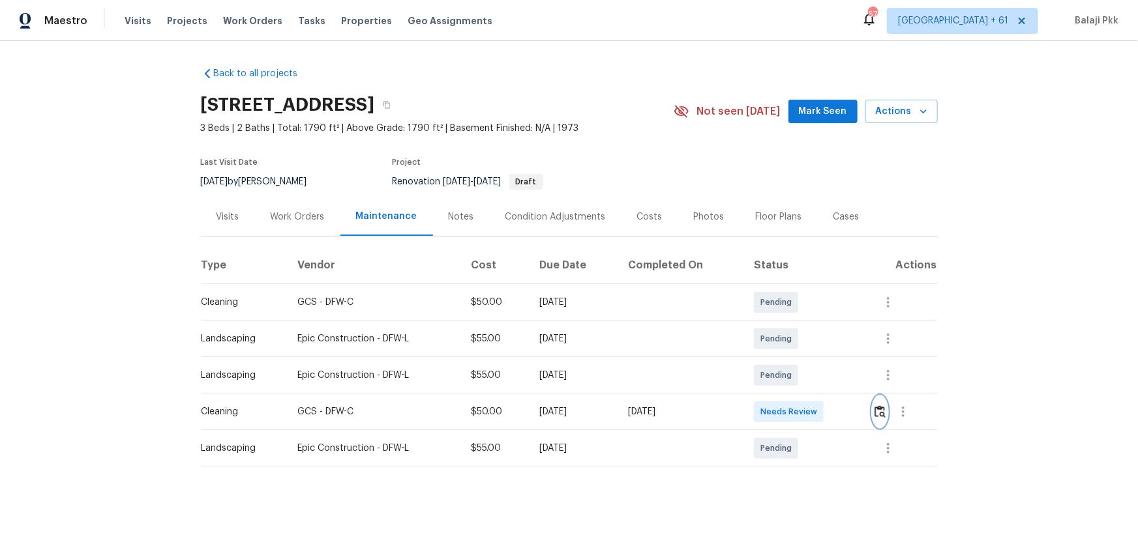
click at [809, 359] on img "button" at bounding box center [879, 411] width 11 height 12
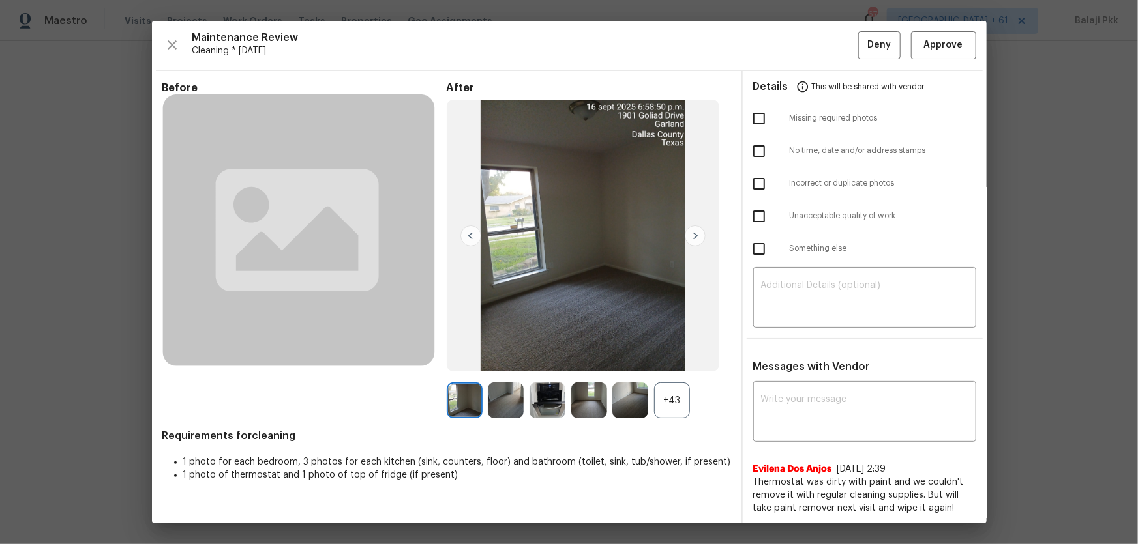
click at [670, 359] on div "+43" at bounding box center [672, 401] width 36 height 36
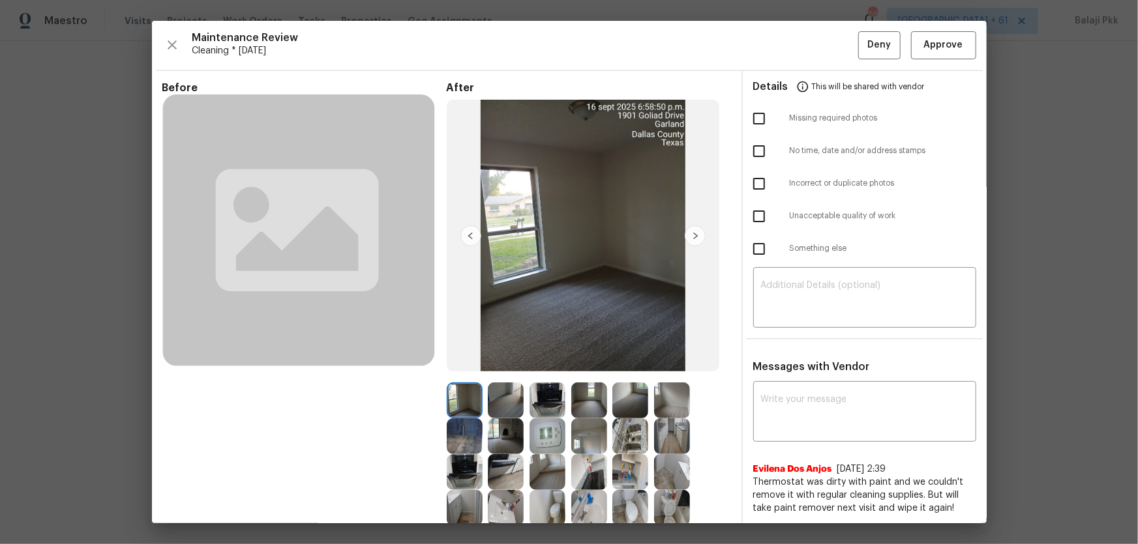
click at [809, 61] on div "Maintenance Review Cleaning * [DATE] Deny Approve Before After Requirements for…" at bounding box center [569, 272] width 834 height 503
click at [809, 57] on button "Approve" at bounding box center [943, 45] width 65 height 28
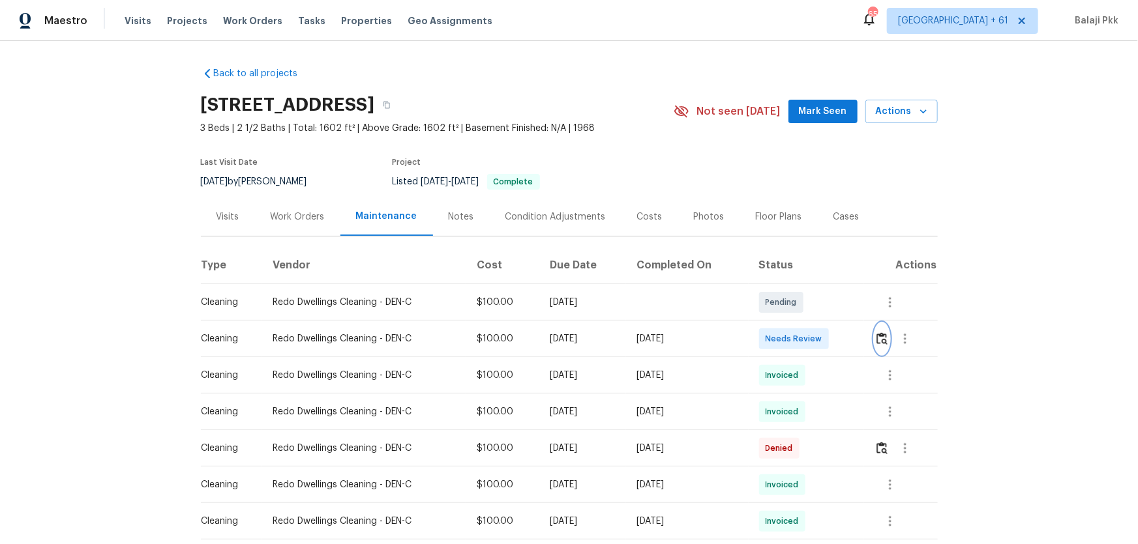
click at [809, 333] on img "button" at bounding box center [881, 338] width 11 height 12
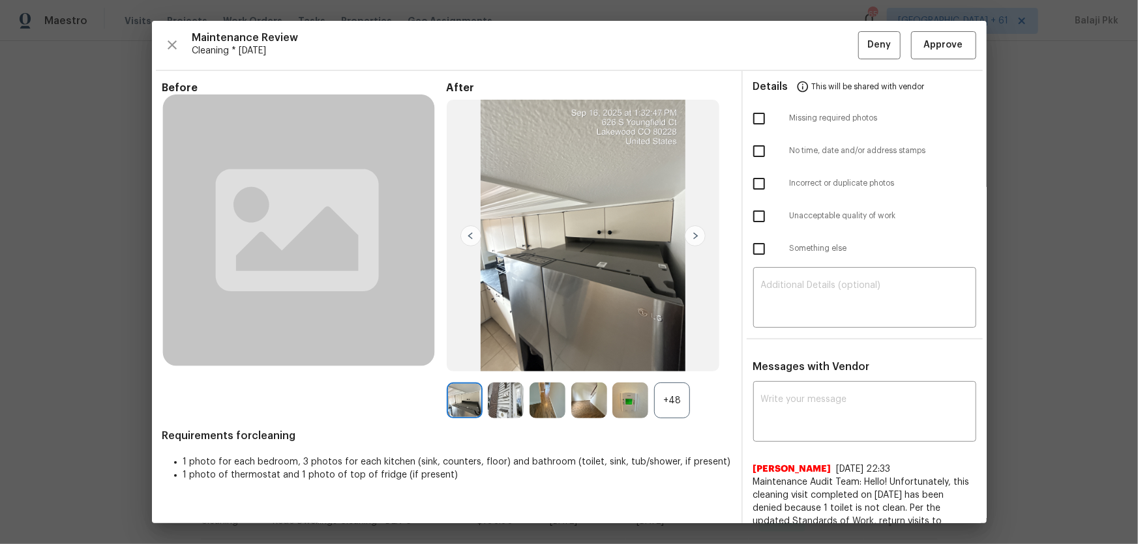
click at [684, 359] on div "+48" at bounding box center [672, 401] width 36 height 36
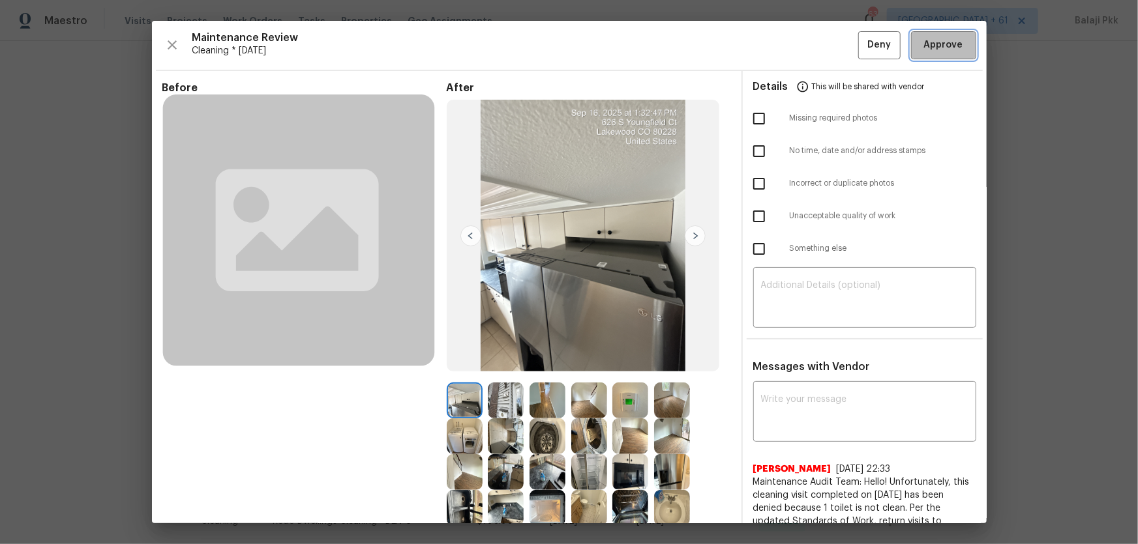
click at [809, 51] on span "Approve" at bounding box center [943, 45] width 39 height 16
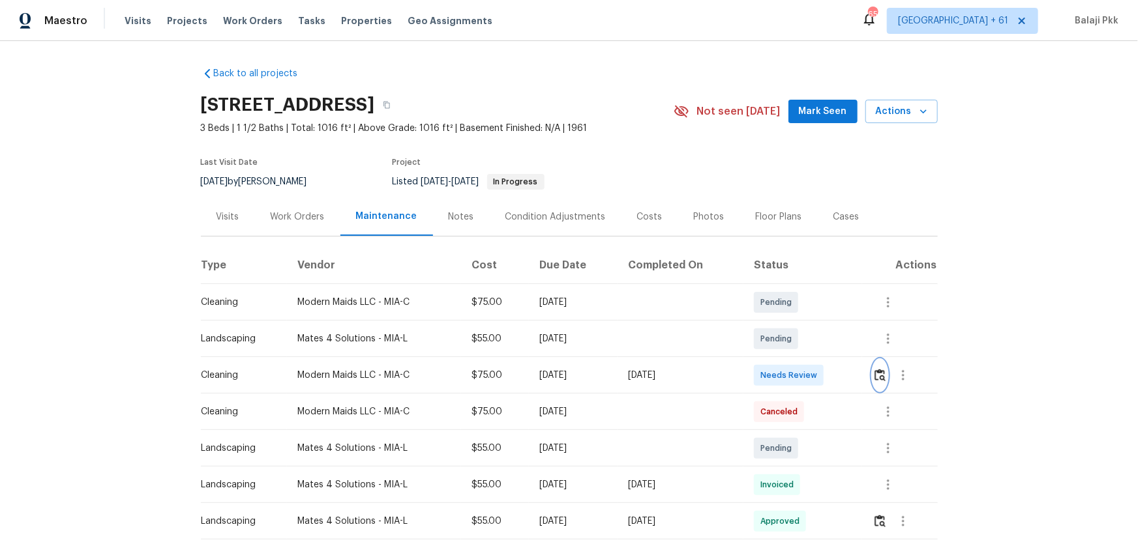
click at [809, 359] on img "button" at bounding box center [879, 375] width 11 height 12
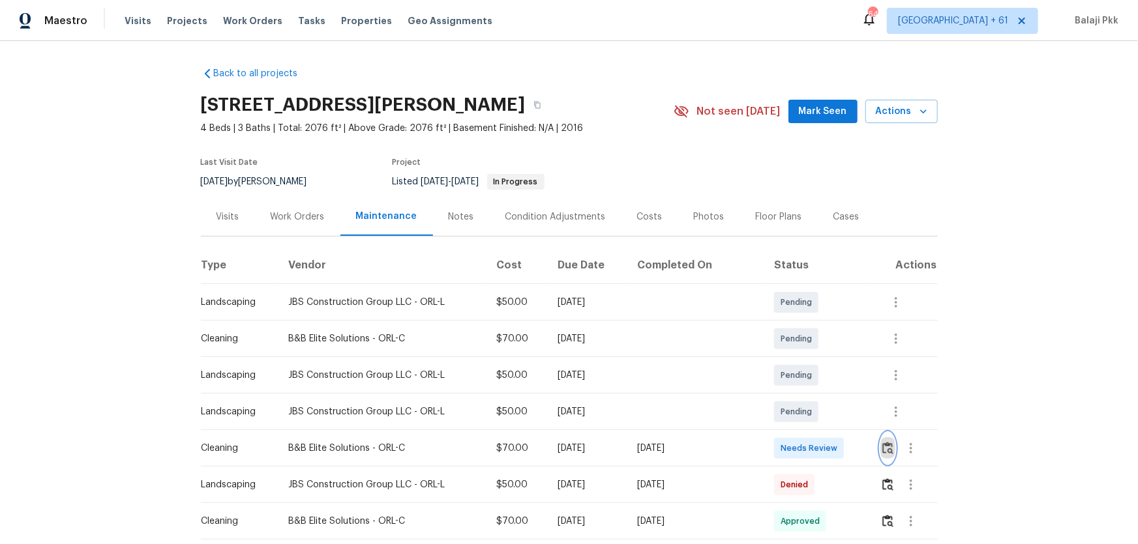
click at [809, 359] on button "button" at bounding box center [887, 448] width 15 height 31
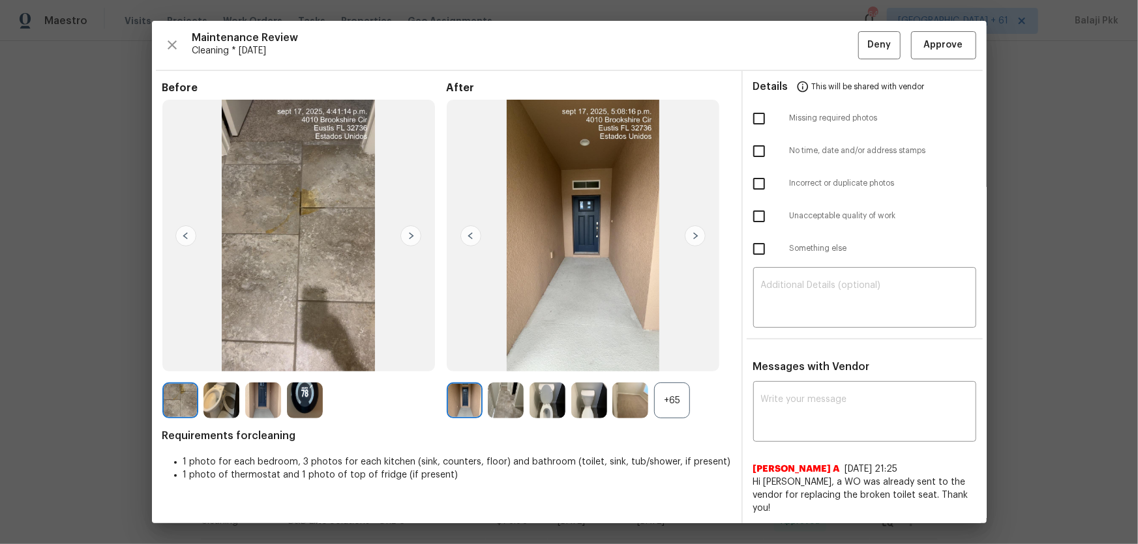
click at [674, 359] on div "+65" at bounding box center [672, 401] width 36 height 36
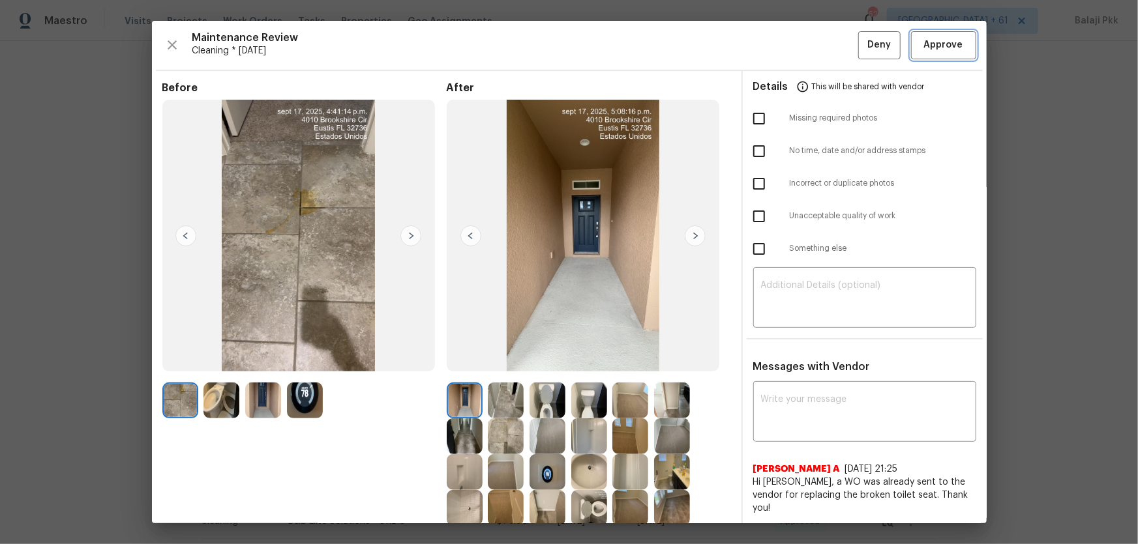
click at [809, 33] on button "Approve" at bounding box center [943, 45] width 65 height 28
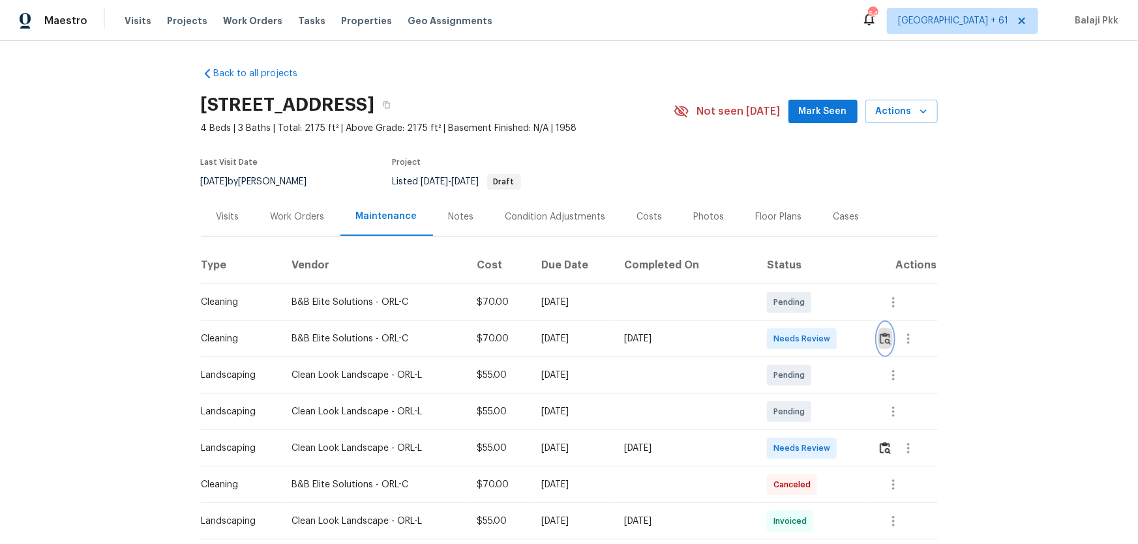
click at [809, 338] on img "button" at bounding box center [884, 338] width 11 height 12
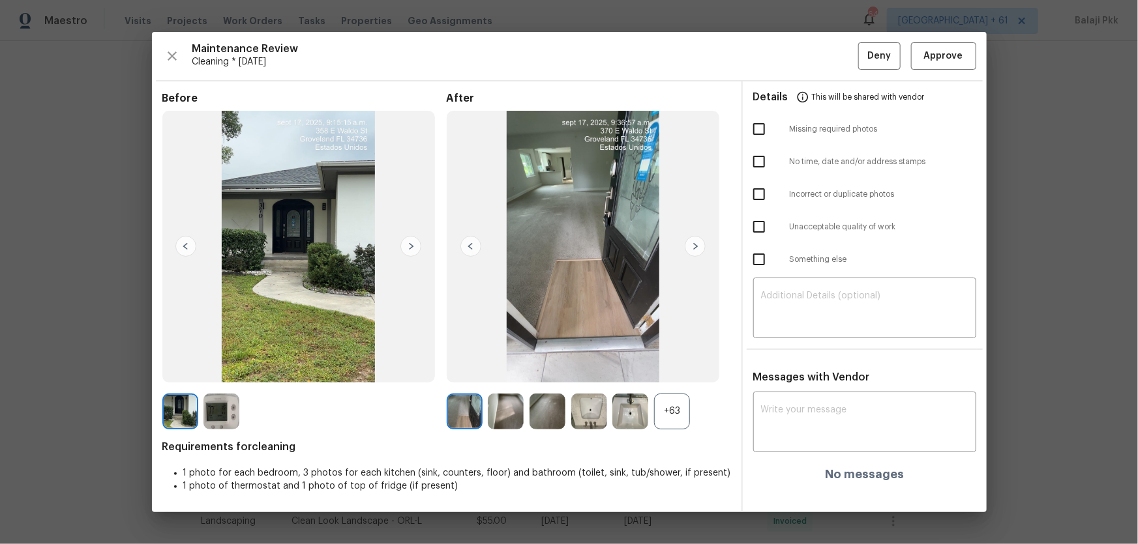
click at [684, 359] on div "+63" at bounding box center [672, 412] width 36 height 36
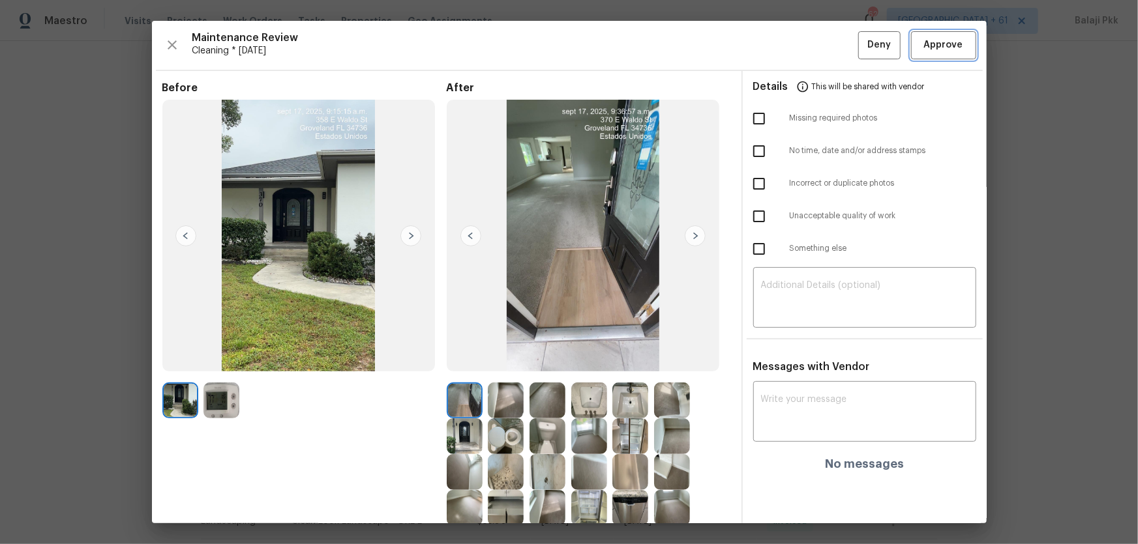
click at [809, 51] on button "Approve" at bounding box center [943, 45] width 65 height 28
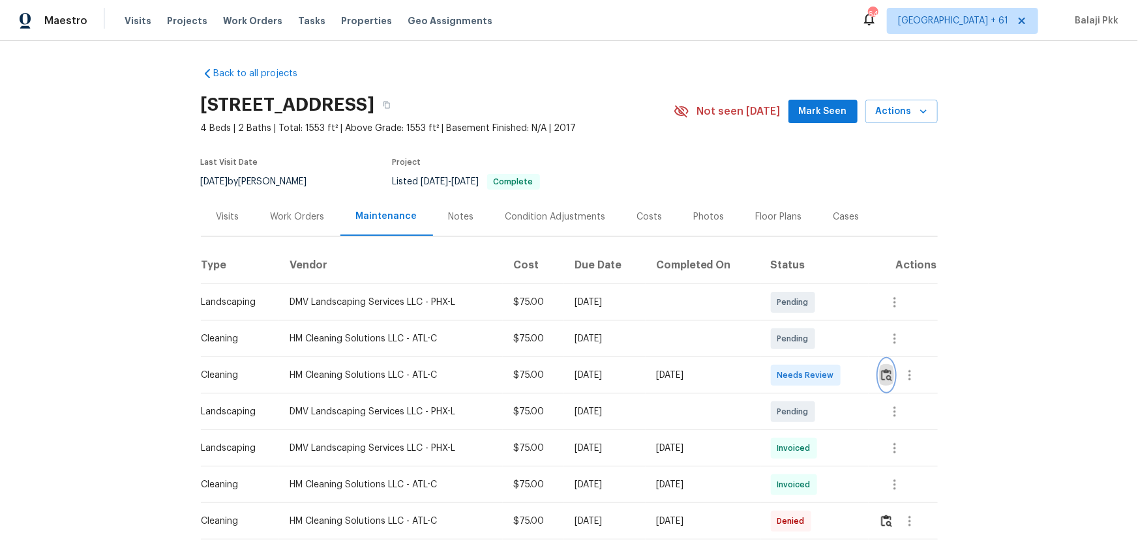
click at [881, 374] on img "button" at bounding box center [886, 375] width 11 height 12
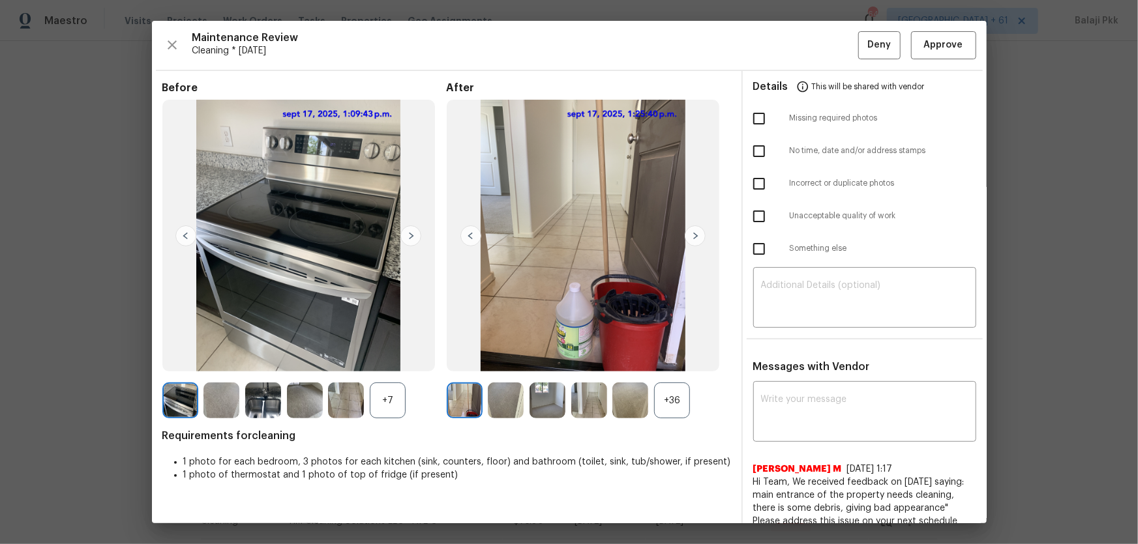
click at [684, 404] on div "+36" at bounding box center [672, 401] width 36 height 36
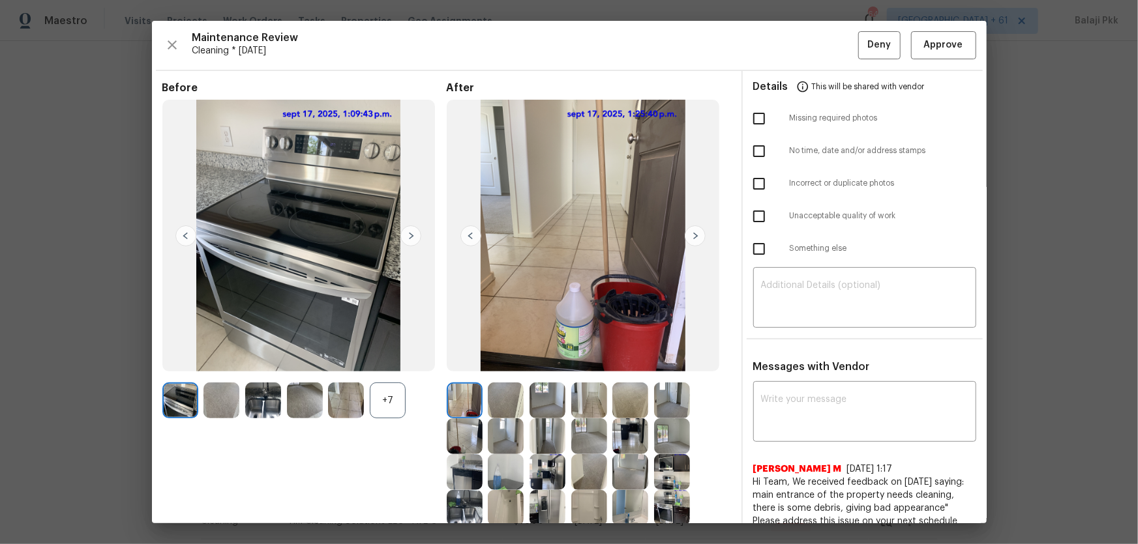
click at [392, 396] on div "+7" at bounding box center [388, 401] width 36 height 36
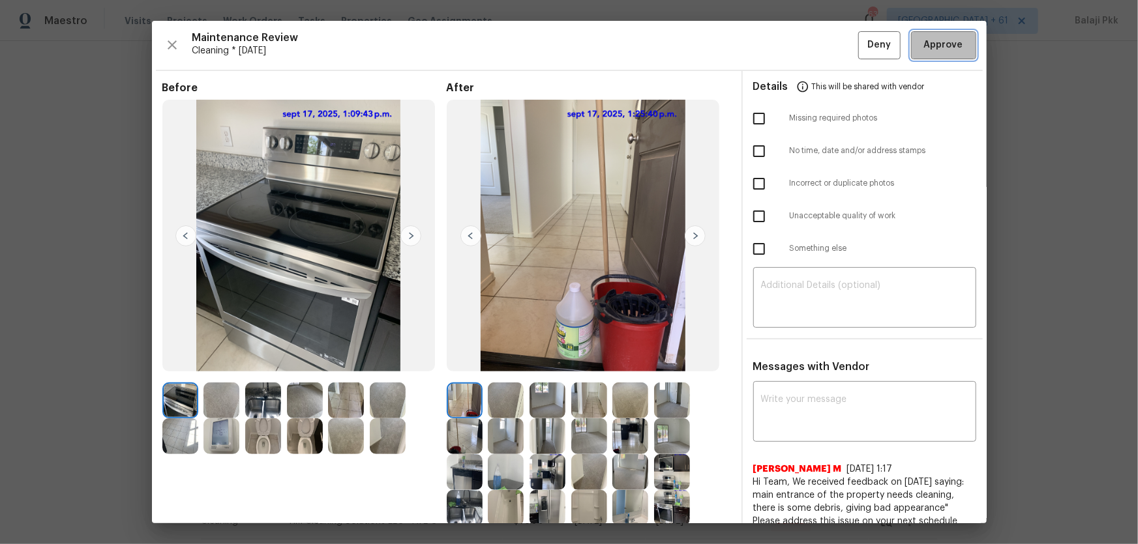
click at [911, 53] on button "Approve" at bounding box center [943, 45] width 65 height 28
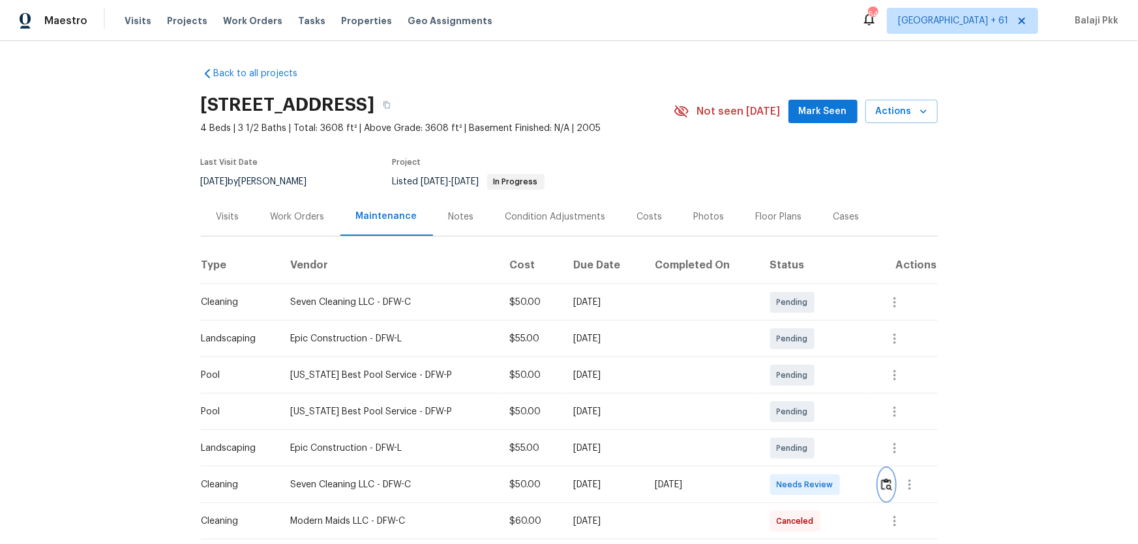
click at [809, 359] on img "button" at bounding box center [886, 484] width 11 height 12
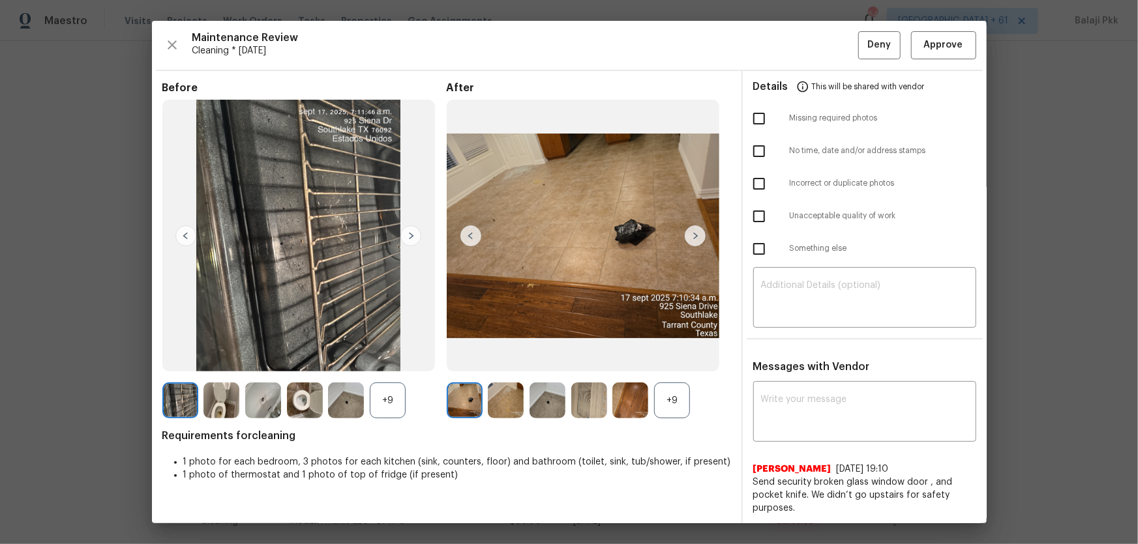
click at [671, 359] on div "+9" at bounding box center [672, 401] width 36 height 36
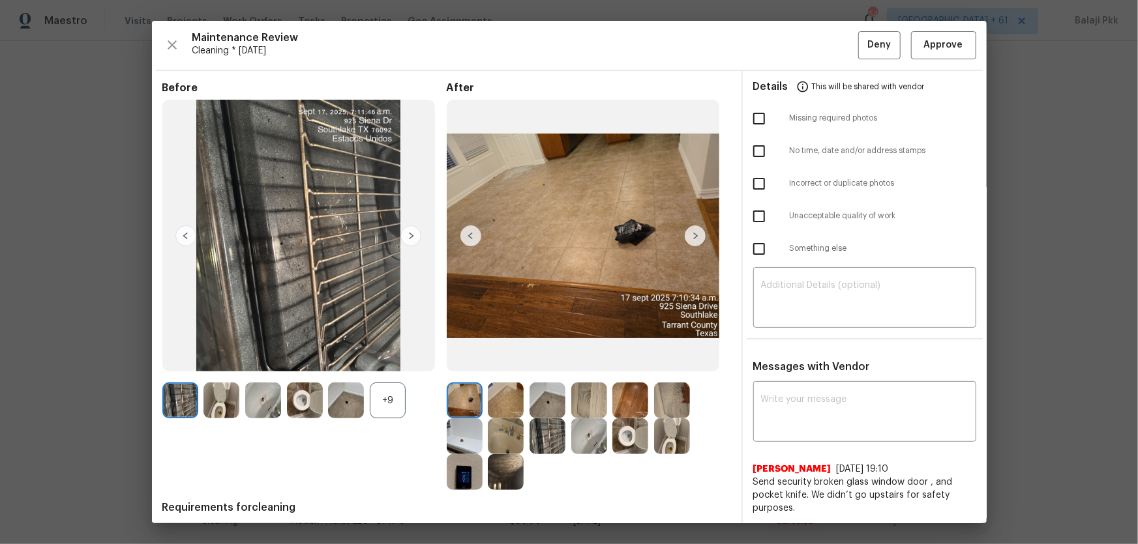
click at [397, 359] on div "+9" at bounding box center [388, 401] width 36 height 36
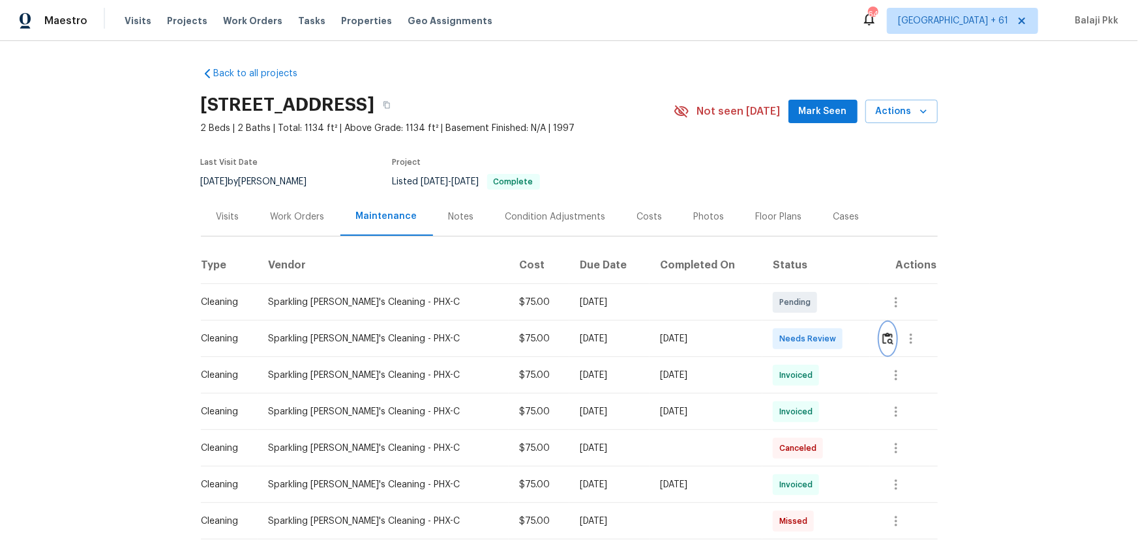
click at [809, 345] on img "button" at bounding box center [887, 338] width 11 height 12
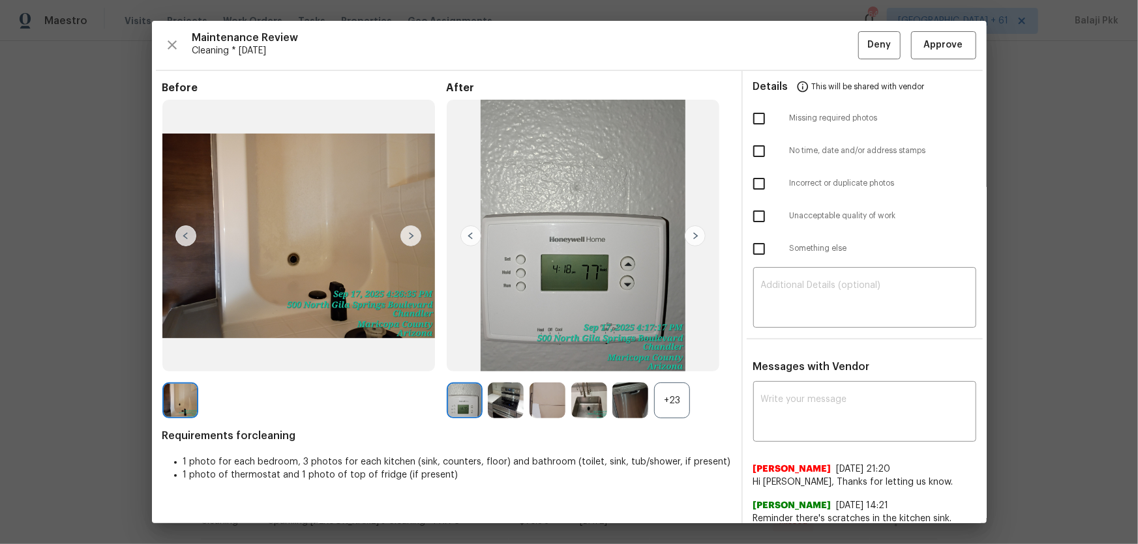
click at [675, 359] on div "+23" at bounding box center [672, 401] width 36 height 36
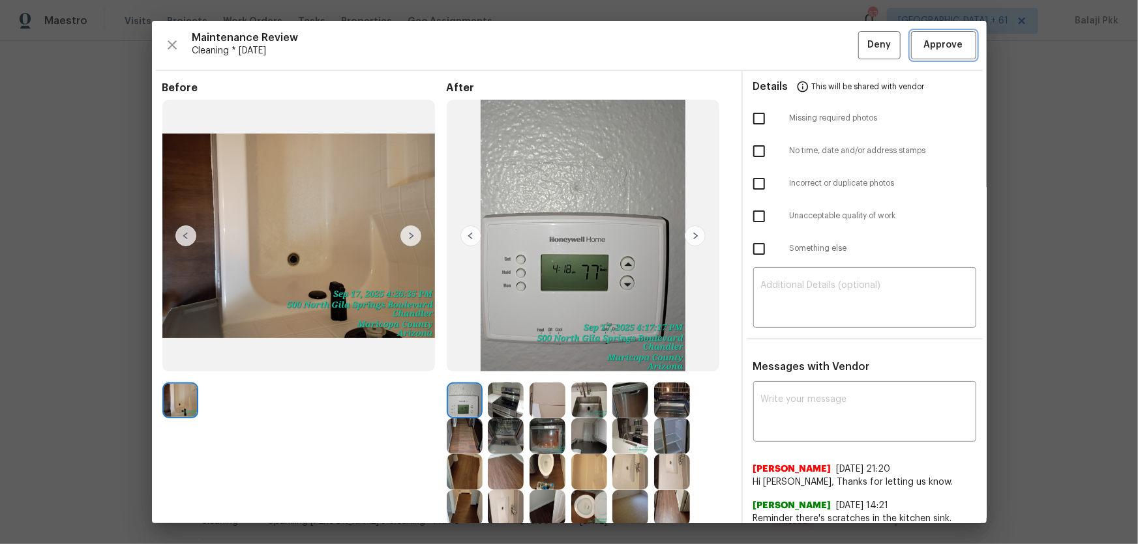
click at [809, 51] on span "Approve" at bounding box center [943, 45] width 39 height 16
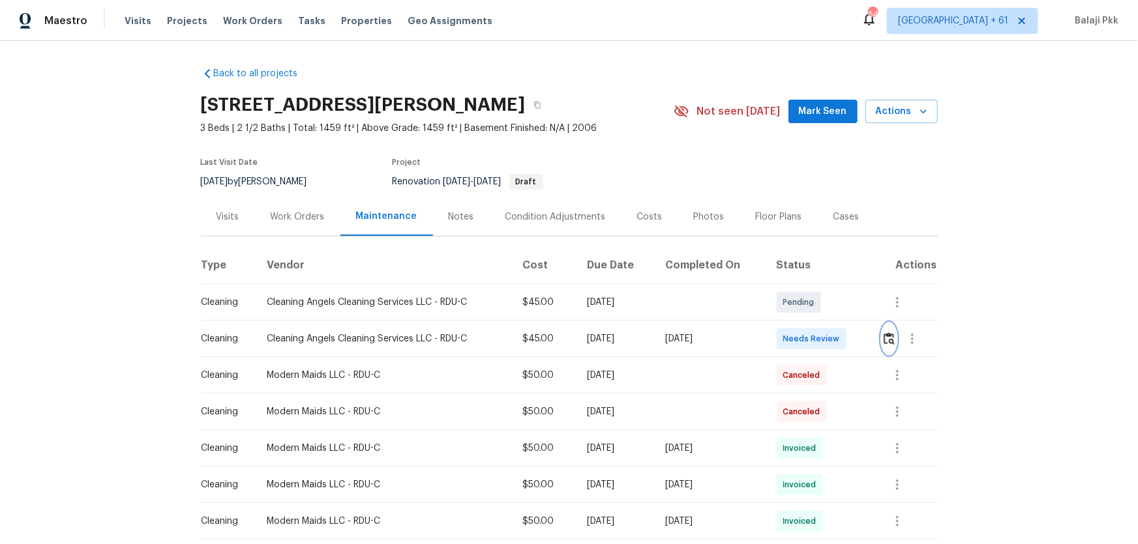
click at [809, 338] on img "button" at bounding box center [888, 338] width 11 height 12
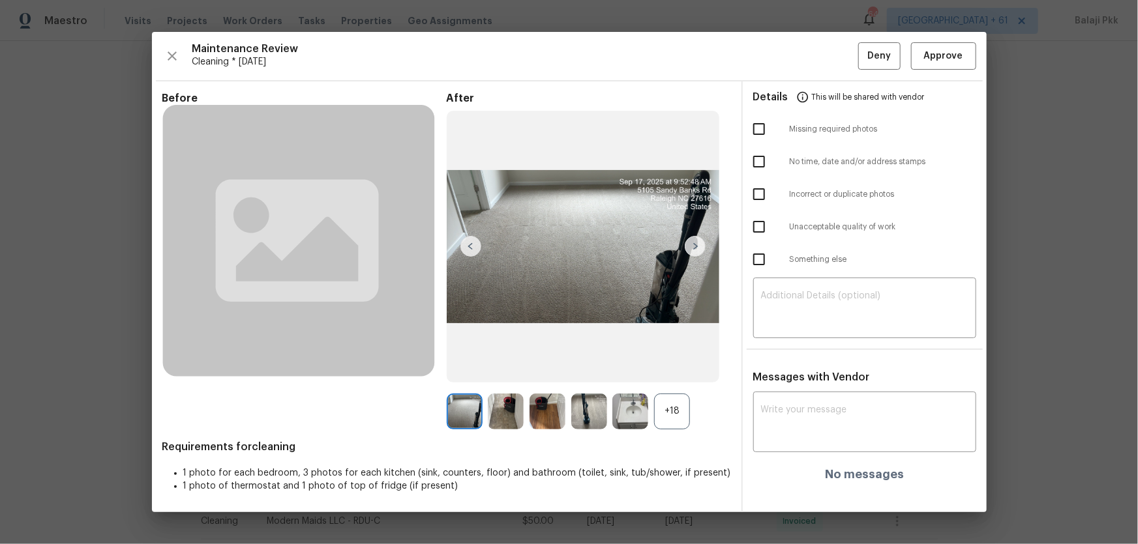
click at [677, 359] on div "+18" at bounding box center [672, 412] width 36 height 36
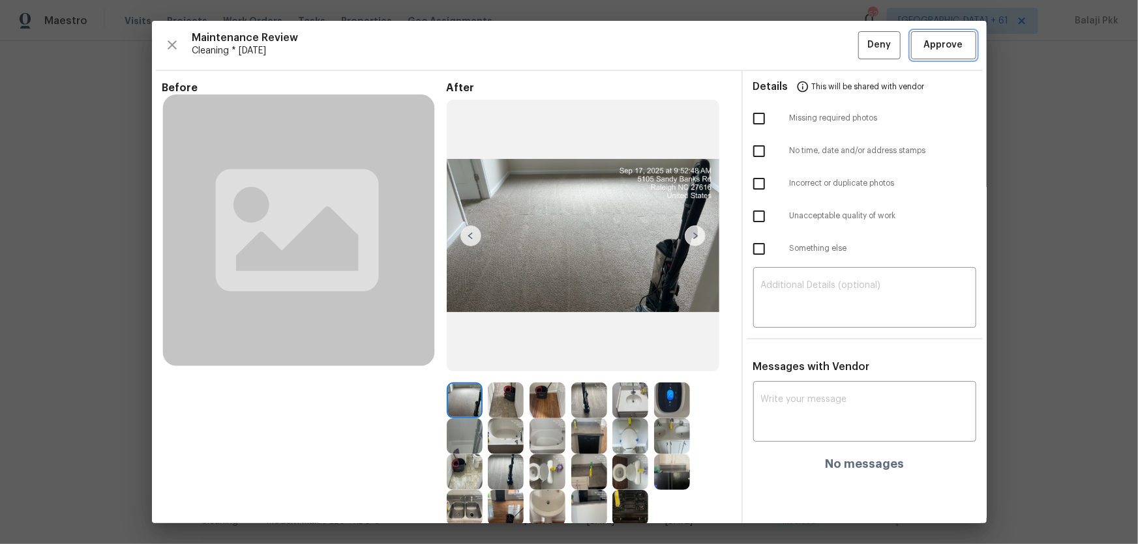
click at [809, 51] on span "Approve" at bounding box center [943, 45] width 39 height 16
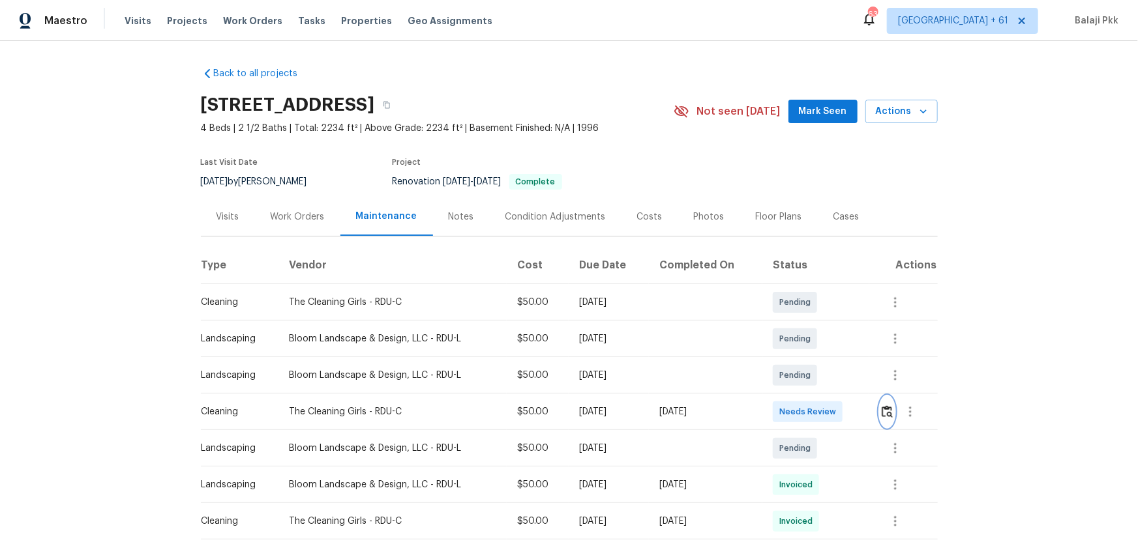
click at [809, 359] on img "button" at bounding box center [886, 411] width 11 height 12
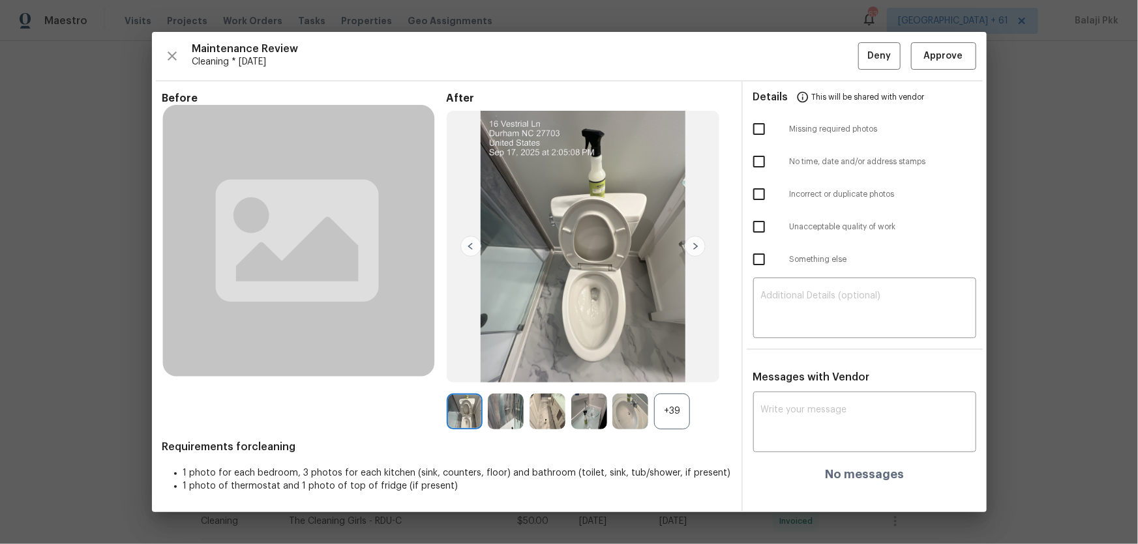
click at [670, 359] on div "+39" at bounding box center [672, 412] width 36 height 36
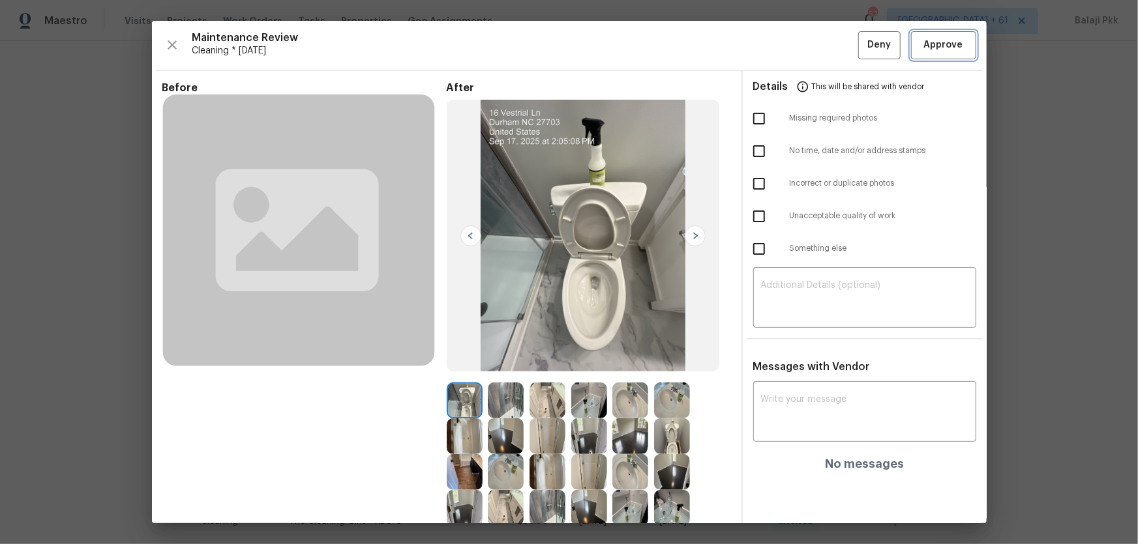
click at [809, 51] on span "Approve" at bounding box center [943, 45] width 39 height 16
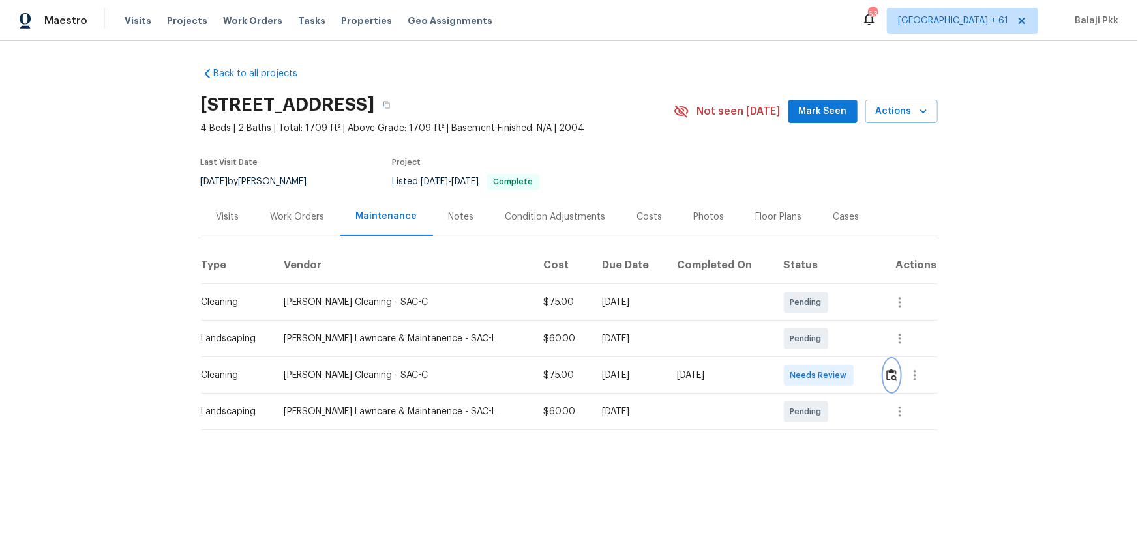
click at [809, 359] on img "button" at bounding box center [891, 375] width 11 height 12
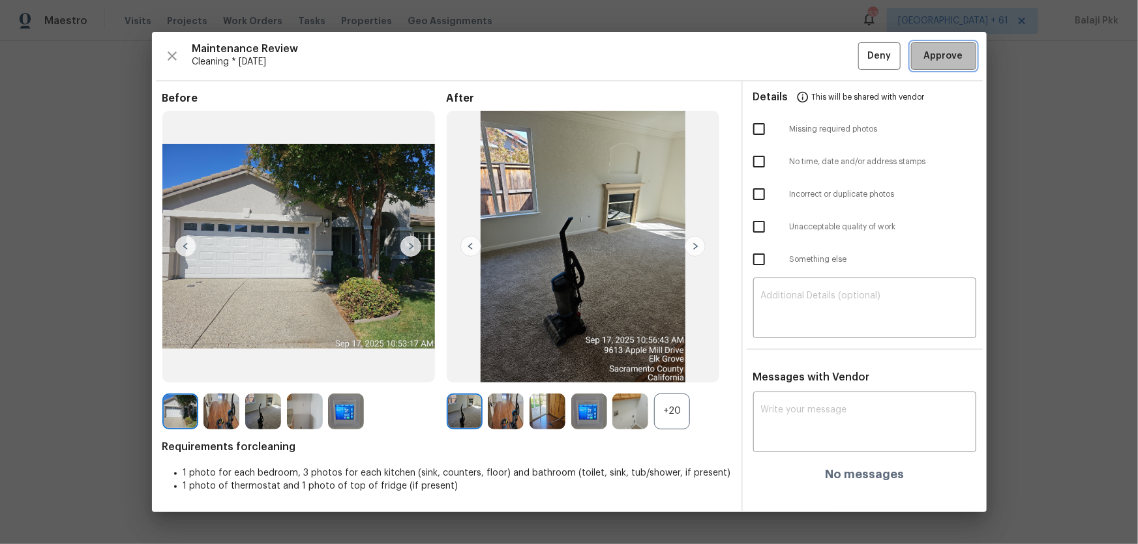
click at [809, 68] on button "Approve" at bounding box center [943, 56] width 65 height 28
click at [662, 359] on td "[DATE]" at bounding box center [628, 412] width 75 height 37
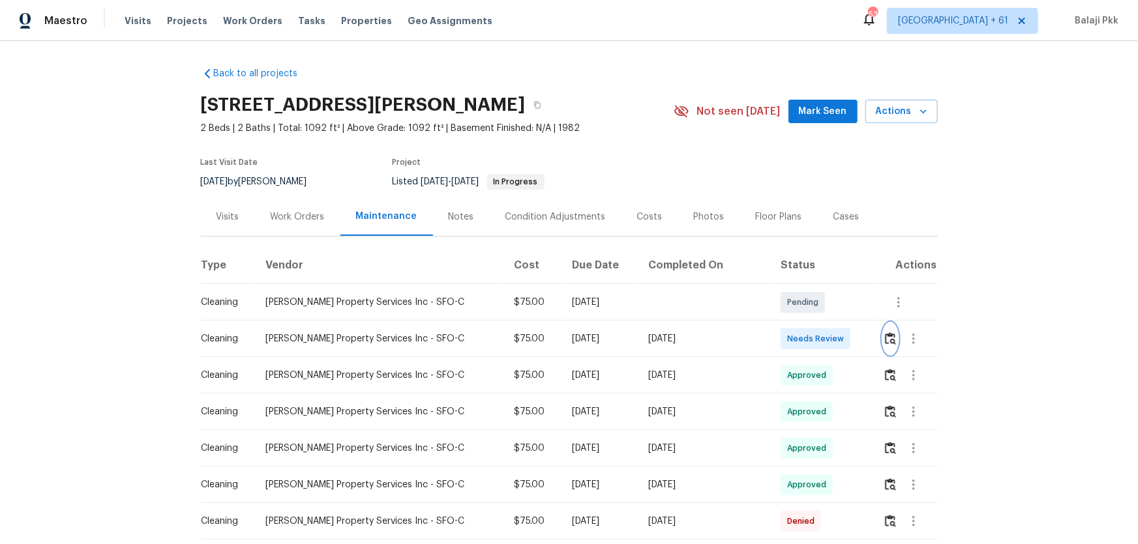
click at [885, 332] on img "button" at bounding box center [890, 338] width 11 height 12
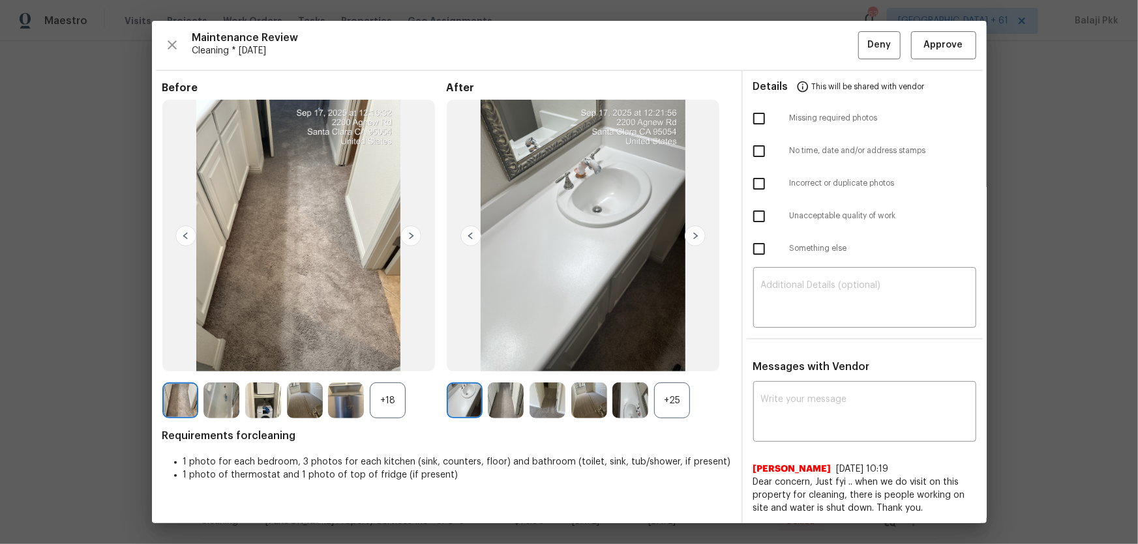
click at [662, 395] on div "+25" at bounding box center [672, 401] width 36 height 36
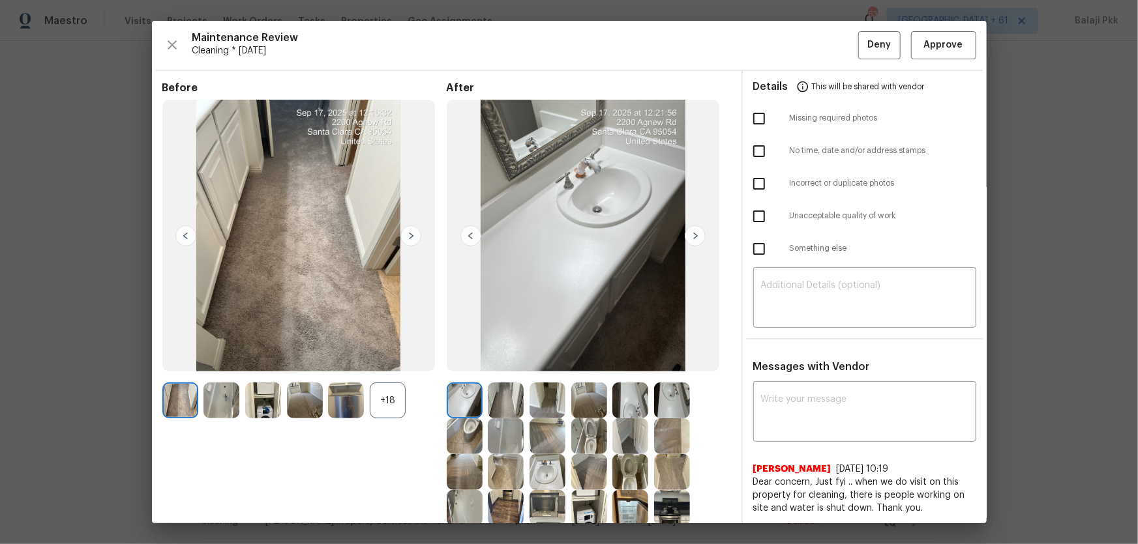
click at [383, 395] on div "+18" at bounding box center [388, 401] width 36 height 36
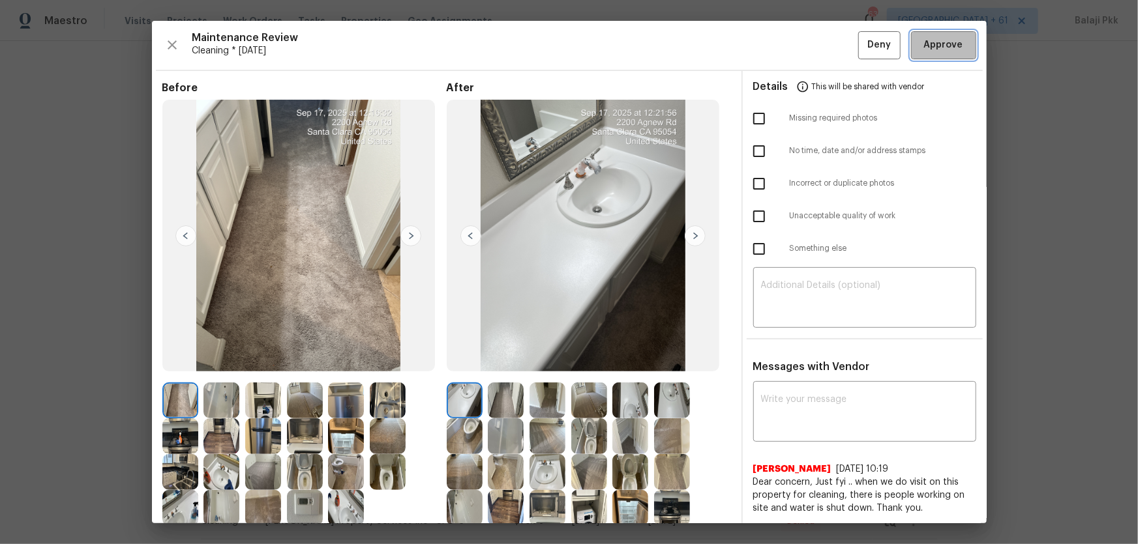
click at [890, 35] on button "Approve" at bounding box center [943, 45] width 65 height 28
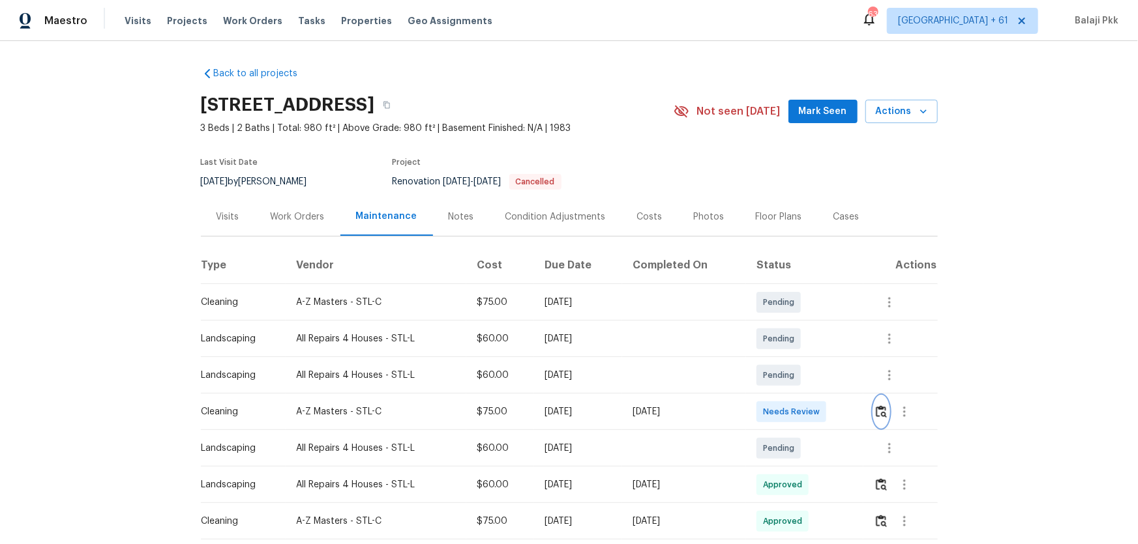
click at [809, 359] on img "button" at bounding box center [880, 411] width 11 height 12
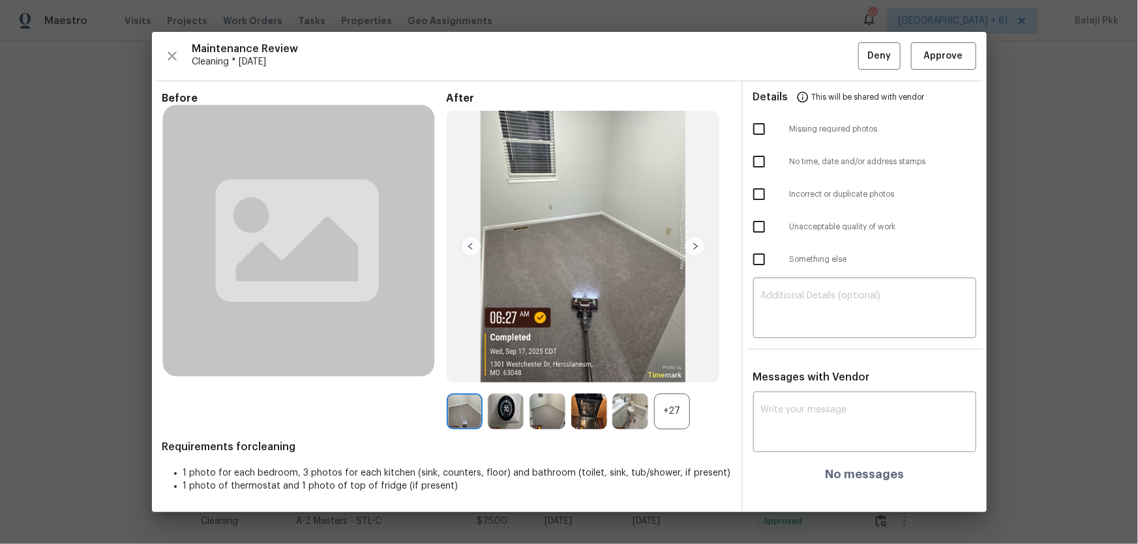
click at [692, 359] on div "+27" at bounding box center [589, 412] width 284 height 36
click at [679, 359] on div "+27" at bounding box center [672, 412] width 36 height 36
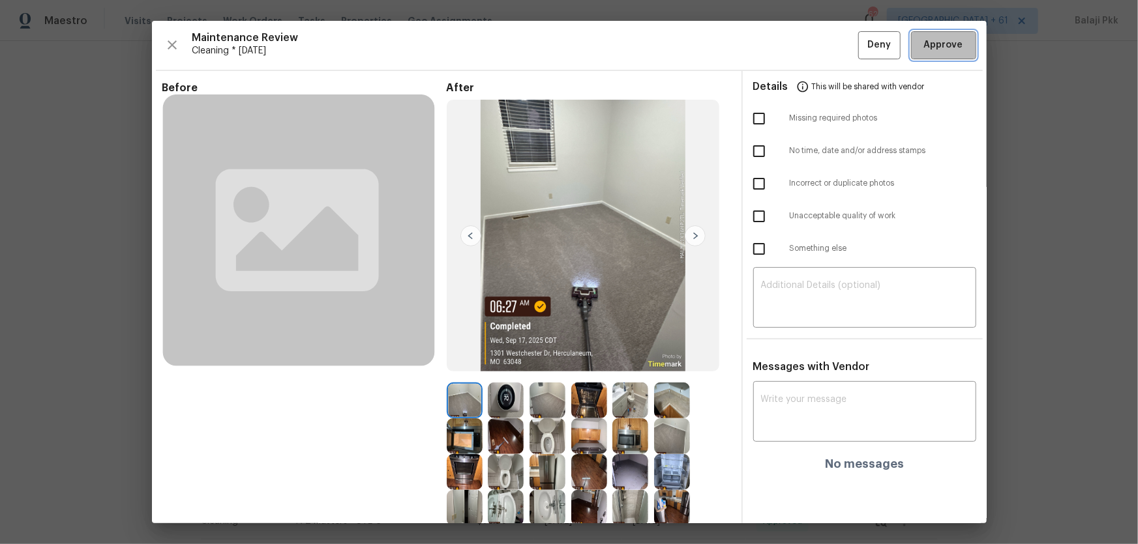
click at [809, 40] on span "Approve" at bounding box center [943, 45] width 39 height 16
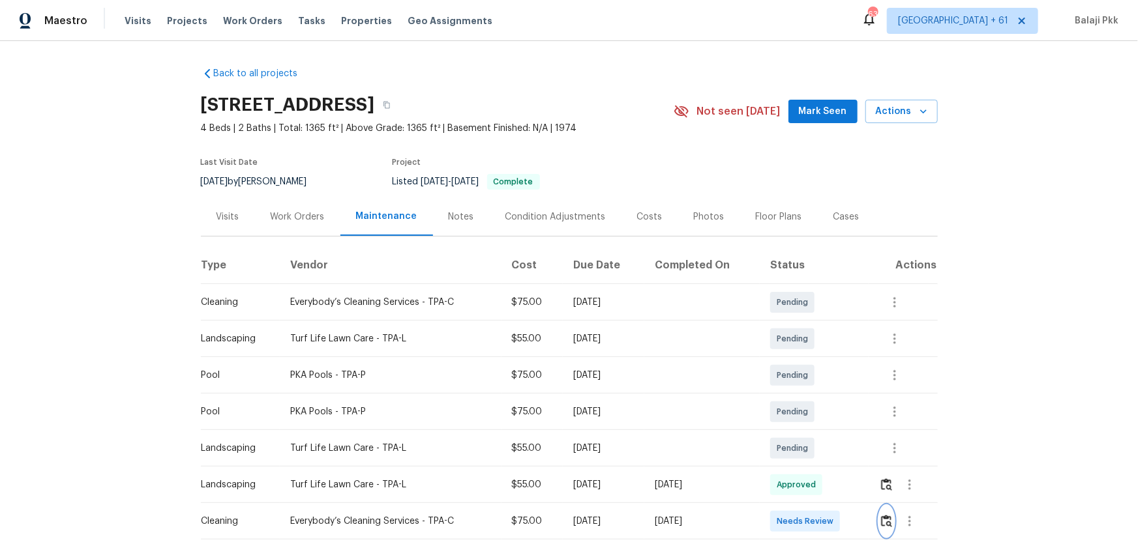
click at [809, 359] on button "button" at bounding box center [886, 521] width 15 height 31
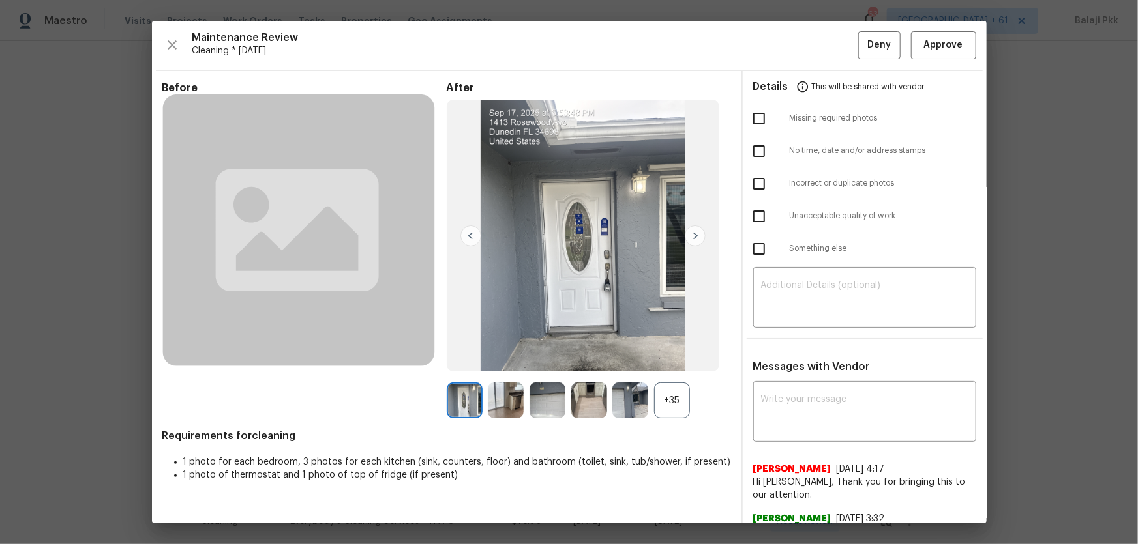
click at [679, 359] on div "+35" at bounding box center [672, 401] width 36 height 36
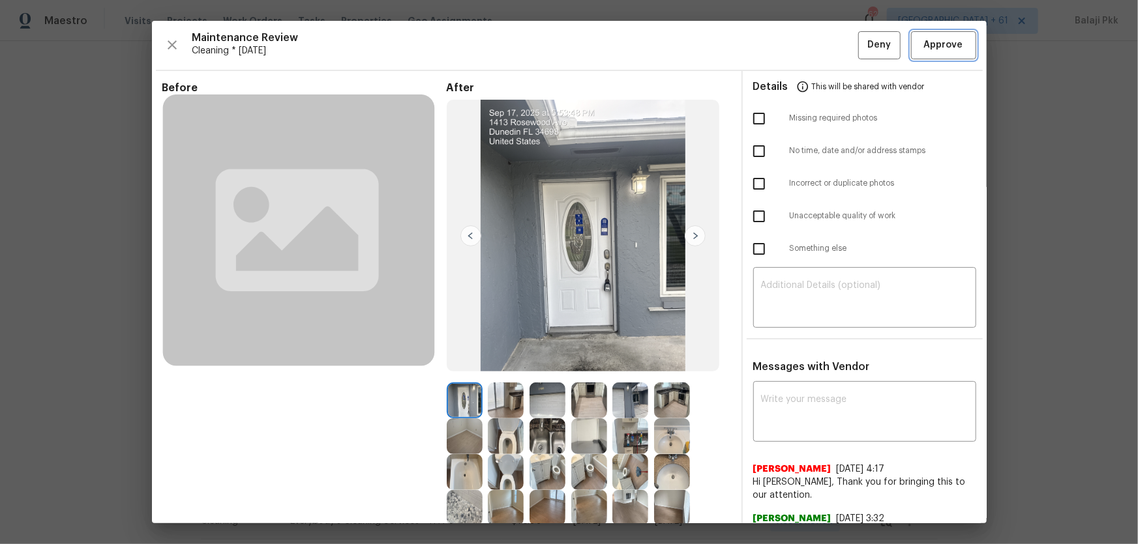
click at [809, 42] on span "Approve" at bounding box center [943, 45] width 39 height 16
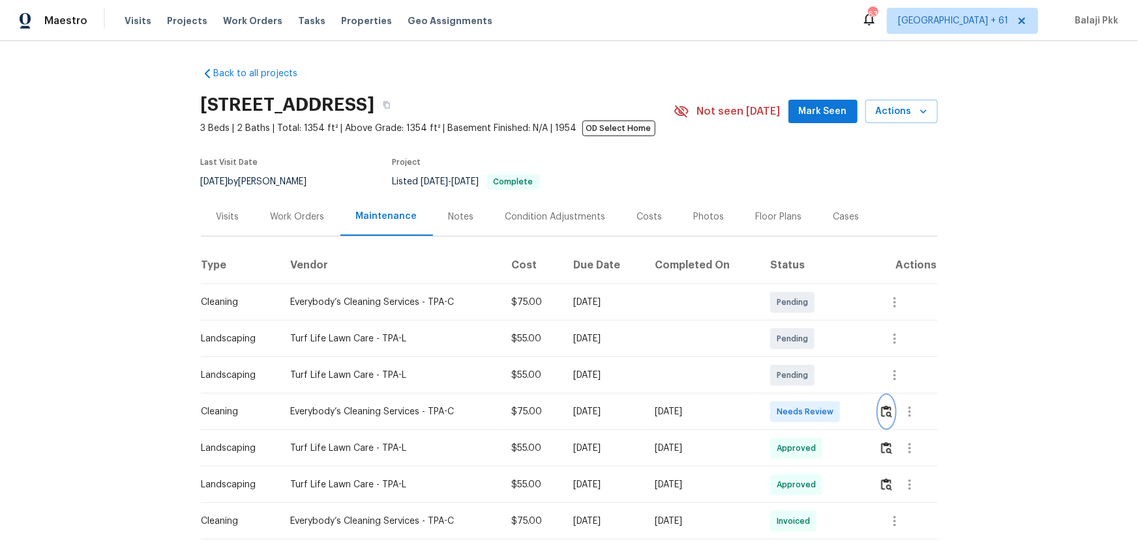
click at [809, 359] on img "button" at bounding box center [886, 411] width 11 height 12
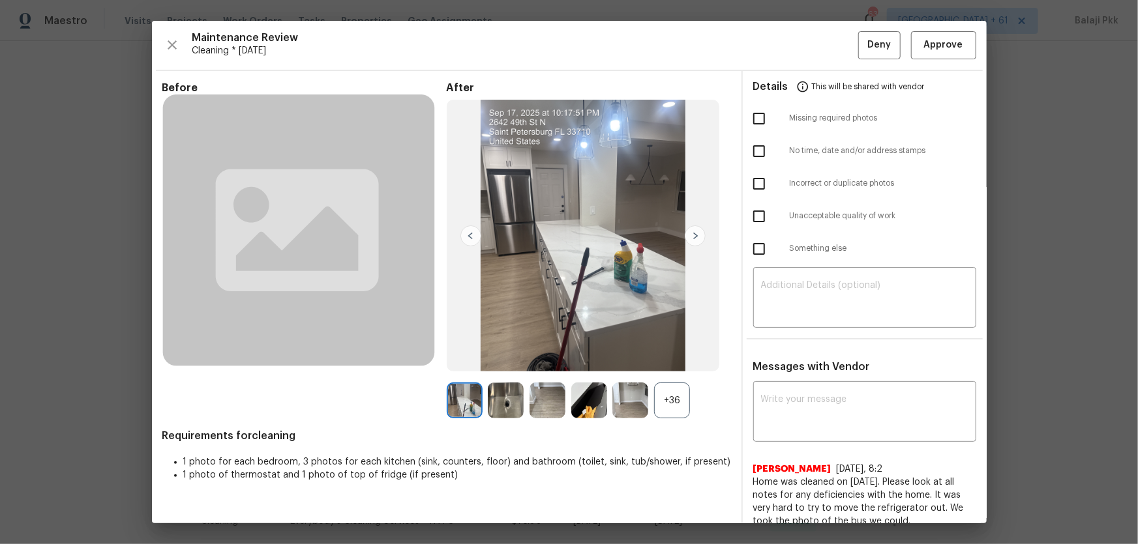
click at [671, 359] on div "+36" at bounding box center [672, 401] width 36 height 36
